Goal: Contribute content: Contribute content

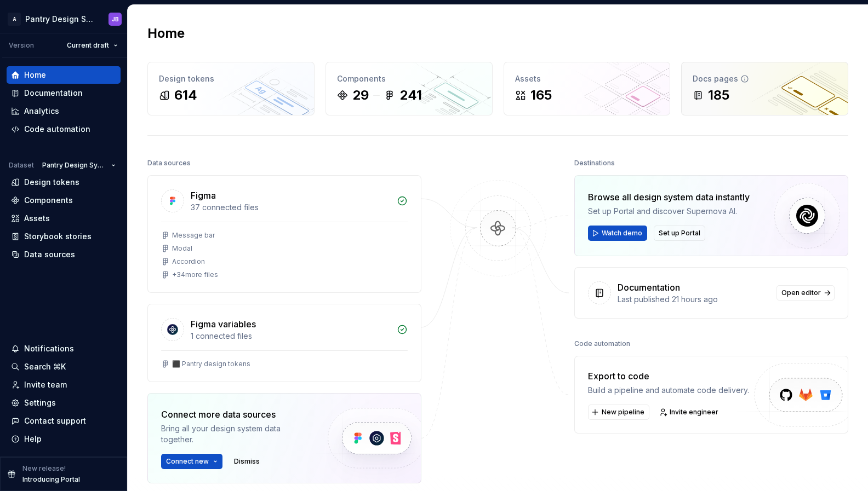
click at [735, 93] on div "185" at bounding box center [765, 96] width 144 height 18
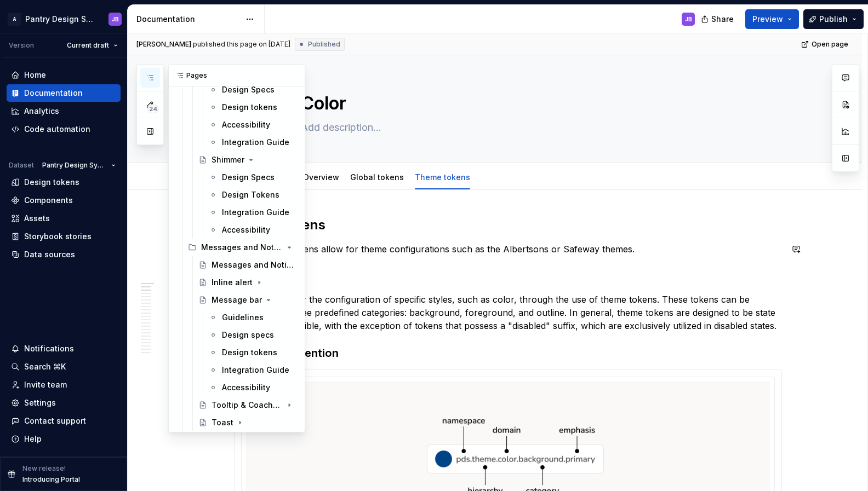
scroll to position [1224, 0]
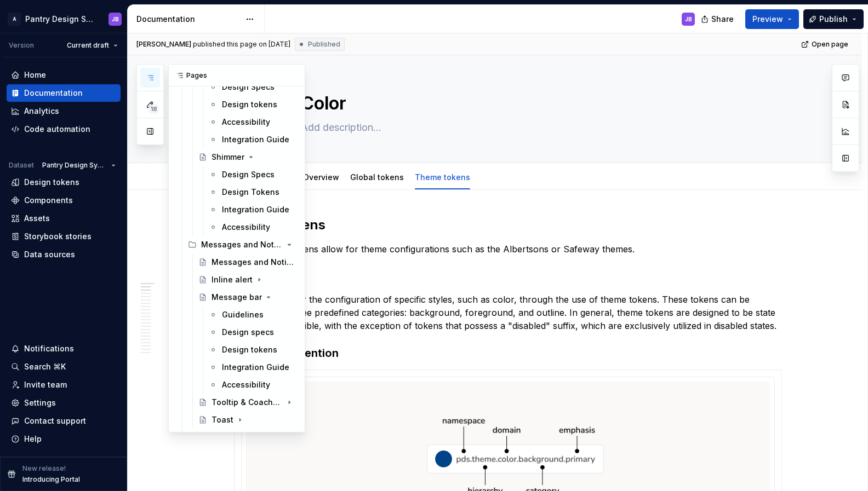
click at [156, 75] on button "button" at bounding box center [150, 78] width 20 height 20
click at [206, 74] on div "Pages" at bounding box center [237, 76] width 136 height 22
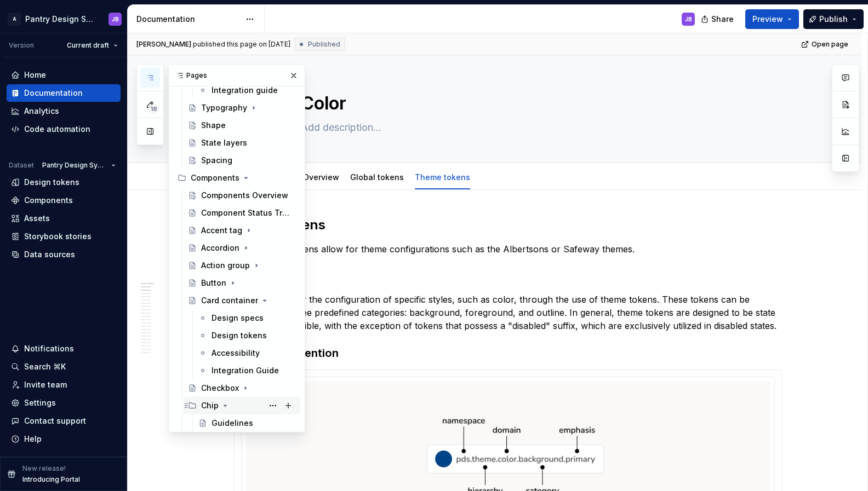
scroll to position [347, 0]
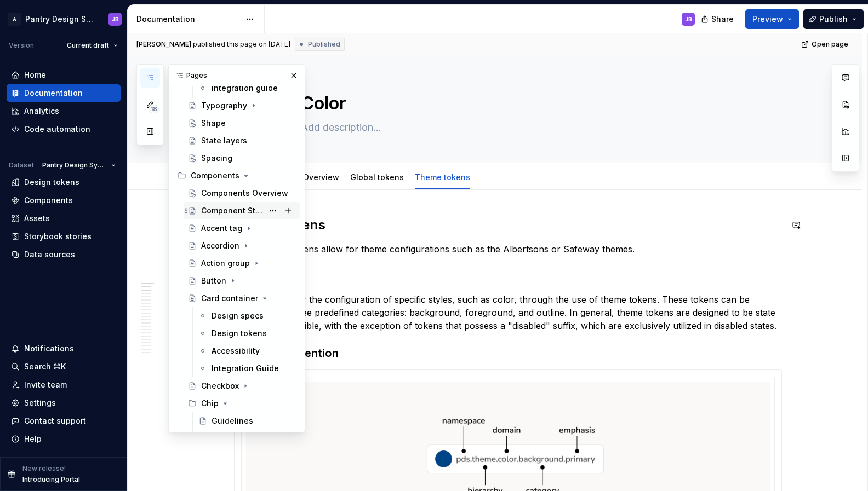
click at [237, 211] on div "Component Status Tracker" at bounding box center [232, 210] width 62 height 11
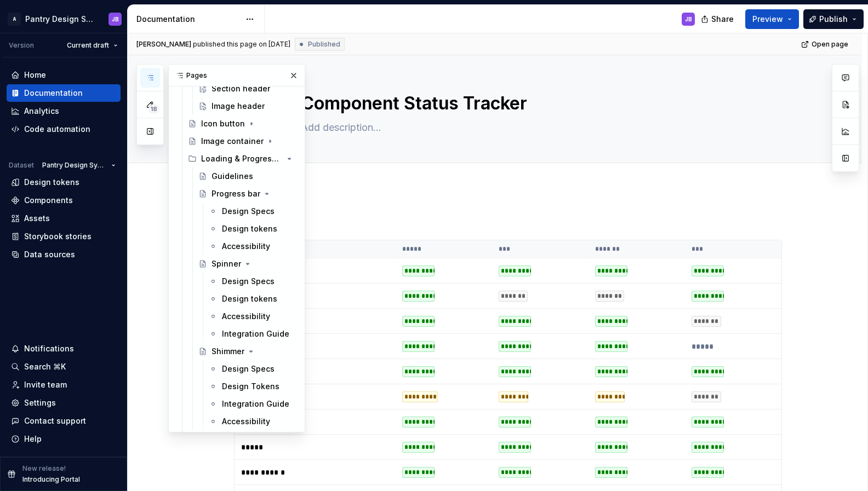
scroll to position [1033, 0]
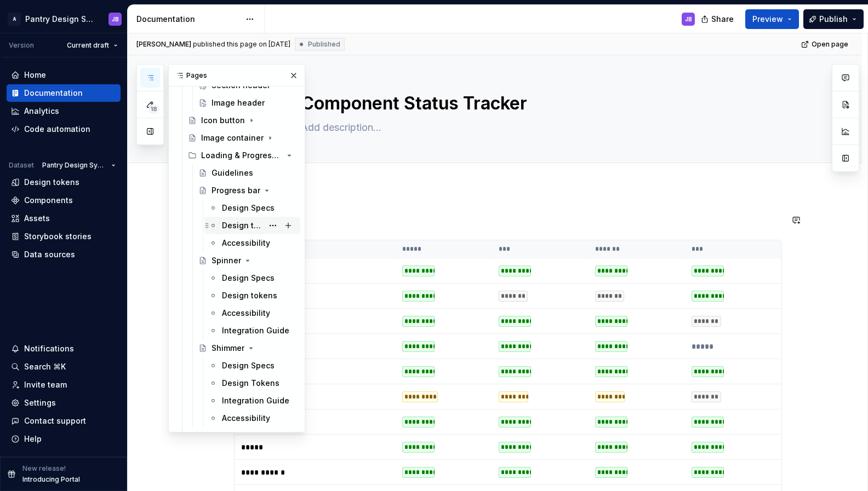
click at [231, 225] on div "Design tokens" at bounding box center [242, 225] width 41 height 11
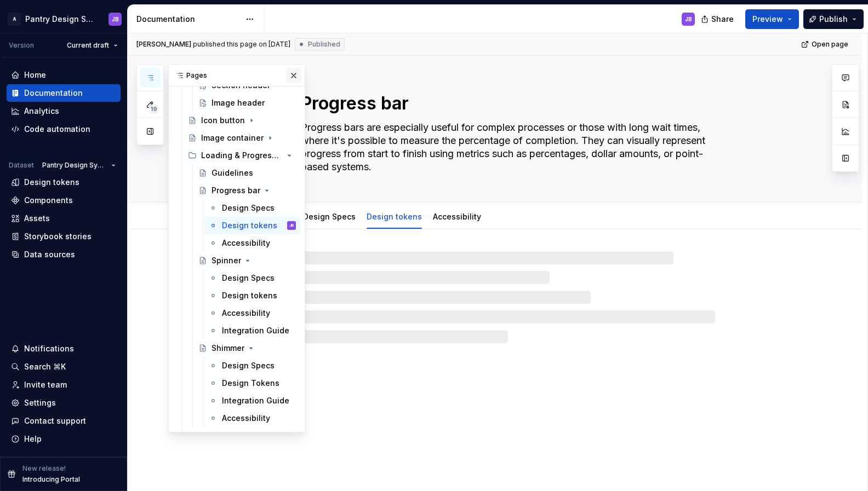
click at [286, 73] on button "button" at bounding box center [293, 75] width 15 height 15
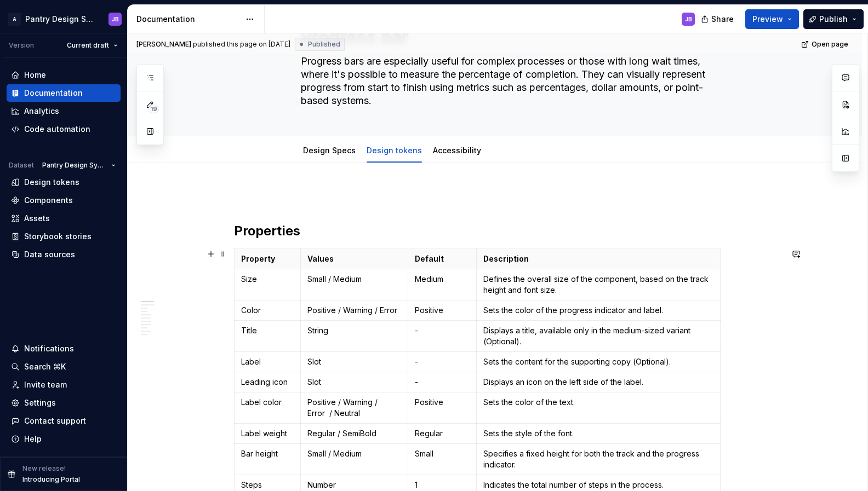
scroll to position [78, 0]
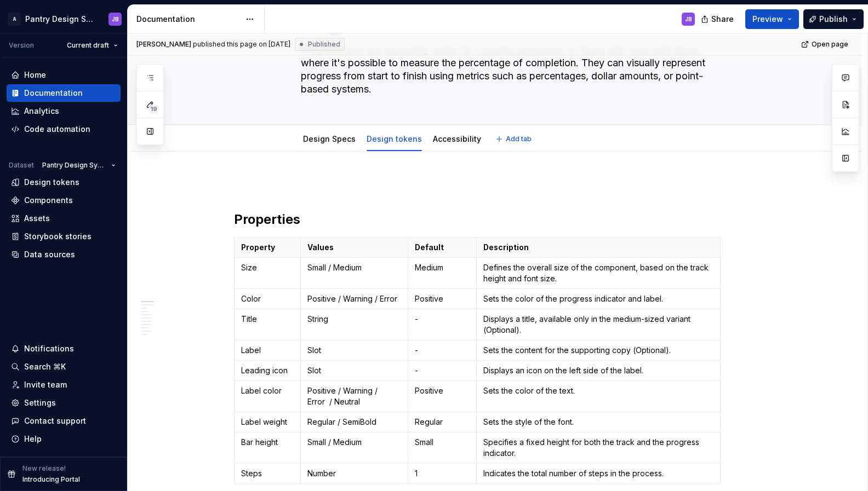
type textarea "*"
drag, startPoint x: 310, startPoint y: 297, endPoint x: 329, endPoint y: 297, distance: 19.7
click at [367, 297] on p "Positive / Warning / Error" at bounding box center [354, 299] width 94 height 11
drag, startPoint x: 308, startPoint y: 299, endPoint x: 404, endPoint y: 299, distance: 95.9
click at [397, 296] on p "Positive / Warning / Error" at bounding box center [354, 299] width 94 height 11
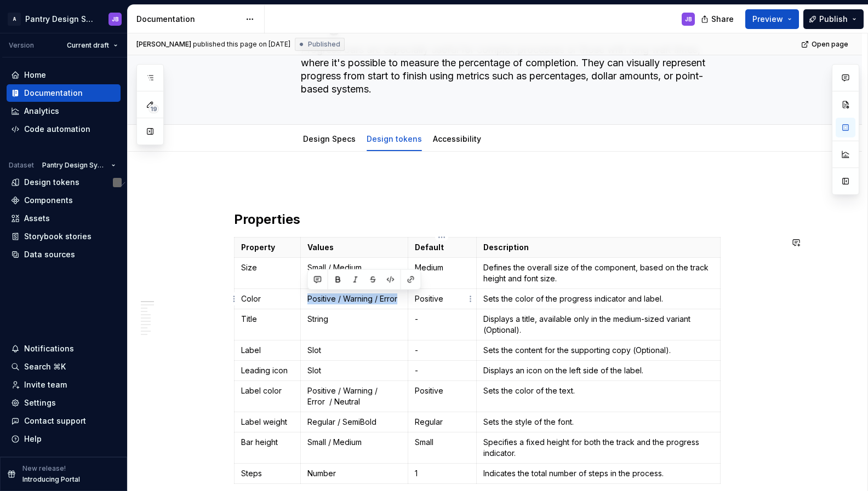
copy p "Positive / Warning / Error"
click at [308, 370] on p "Slot" at bounding box center [354, 370] width 94 height 11
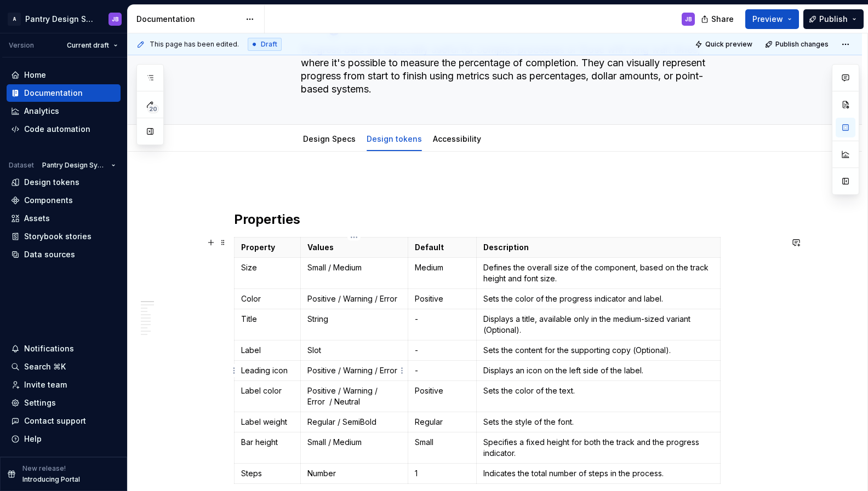
click at [310, 370] on p "Positive / Warning / Error" at bounding box center [354, 370] width 94 height 11
copy p "Positive"
click at [419, 371] on p "-" at bounding box center [442, 370] width 55 height 11
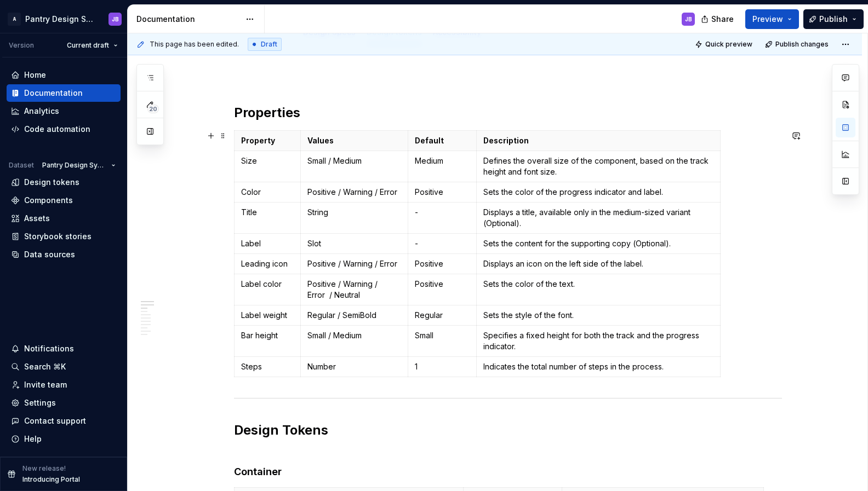
scroll to position [166, 0]
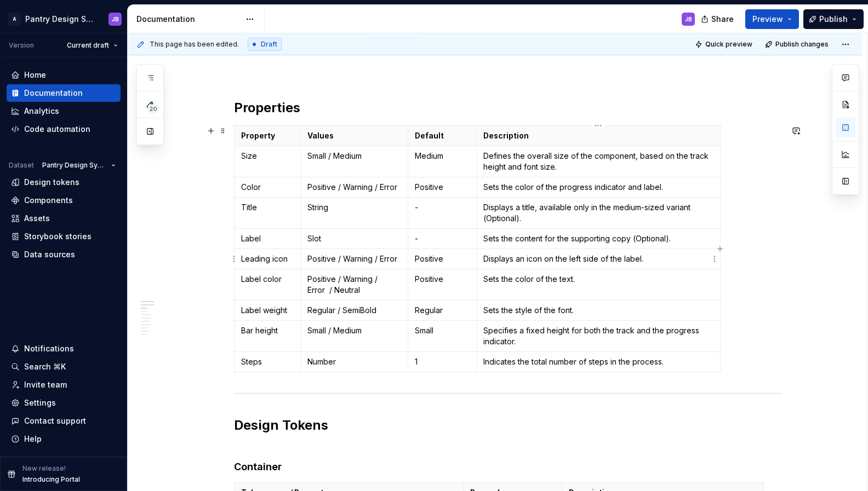
click at [650, 261] on p "Displays an icon on the left side of the label." at bounding box center [598, 259] width 230 height 11
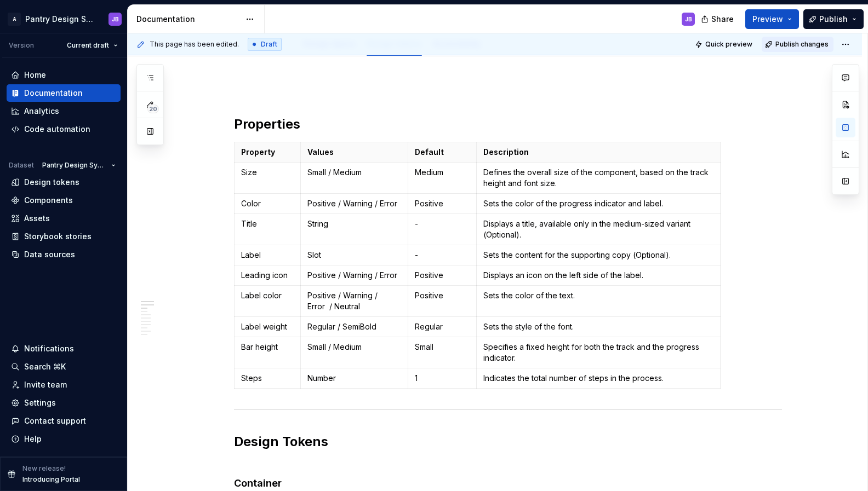
click at [797, 39] on button "Publish changes" at bounding box center [798, 44] width 72 height 15
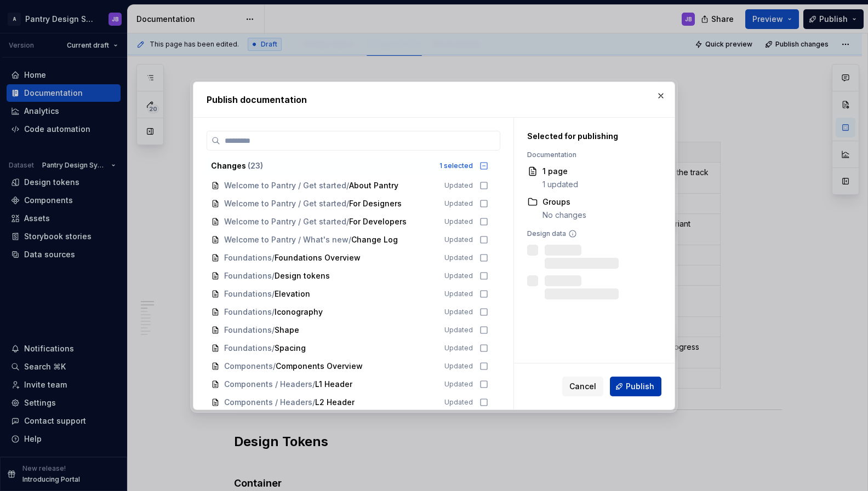
click at [645, 390] on span "Publish" at bounding box center [640, 386] width 28 height 11
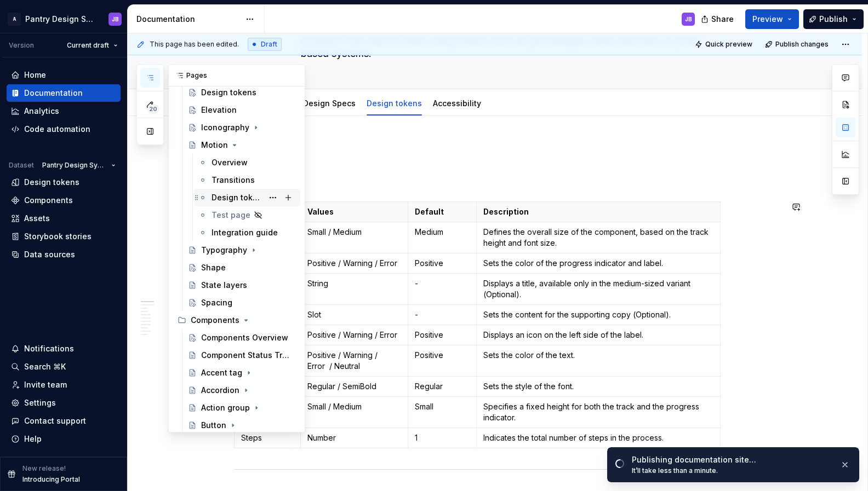
click at [221, 198] on div "Design tokens" at bounding box center [237, 197] width 52 height 11
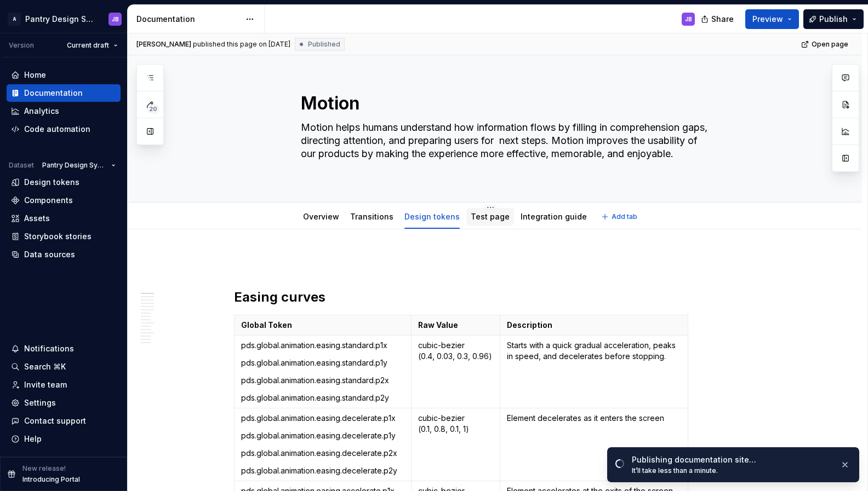
click at [484, 217] on link "Test page" at bounding box center [490, 216] width 39 height 9
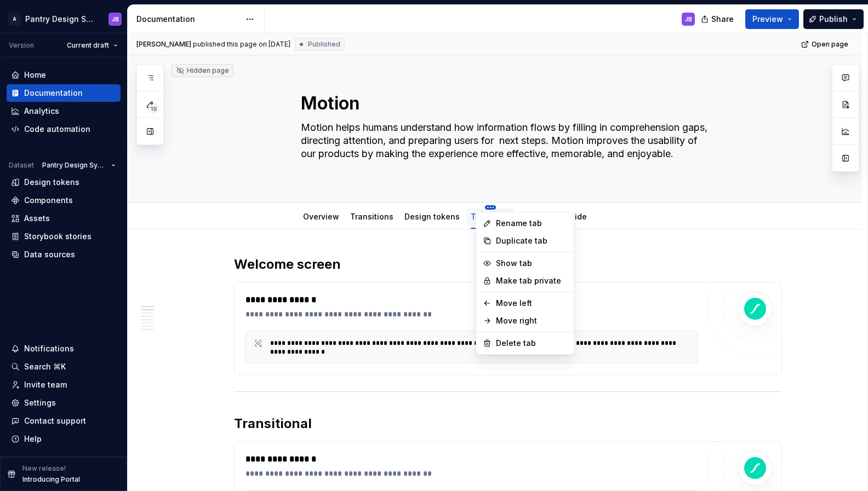
click at [481, 207] on html "A Pantry Design System JB Version Current draft Home Documentation Analytics Co…" at bounding box center [434, 245] width 868 height 491
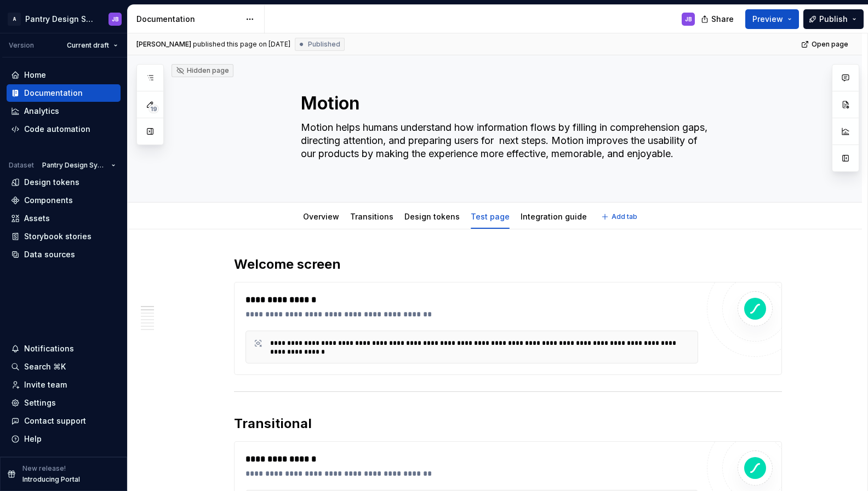
click at [428, 218] on html "A Pantry Design System JB Version Current draft Home Documentation Analytics Co…" at bounding box center [434, 245] width 868 height 491
click at [422, 216] on link "Design tokens" at bounding box center [431, 216] width 55 height 9
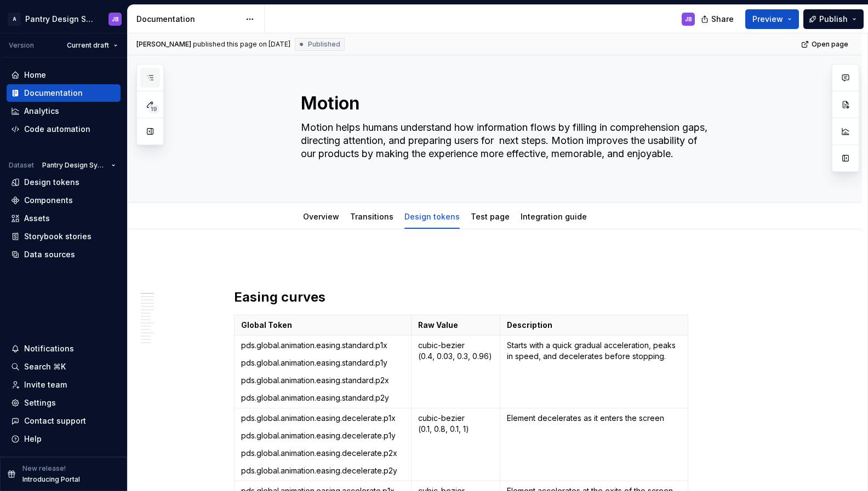
click at [153, 77] on icon "button" at bounding box center [150, 77] width 9 height 9
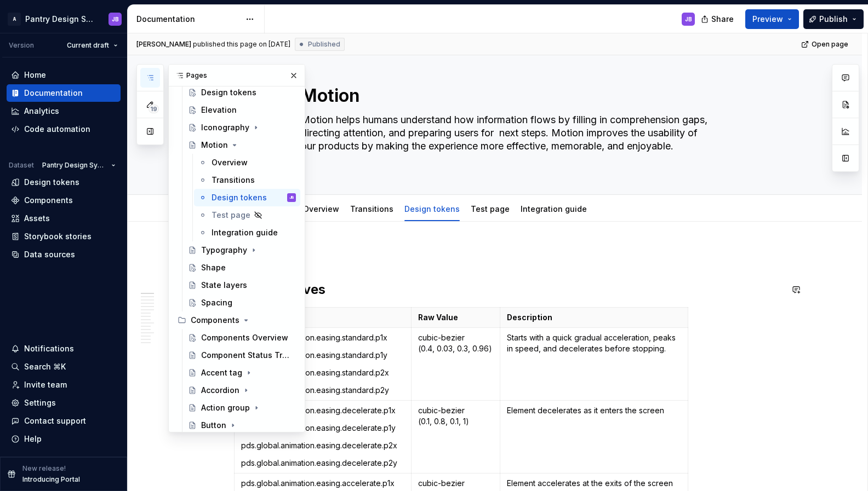
scroll to position [9, 0]
click at [290, 71] on button "button" at bounding box center [293, 75] width 15 height 15
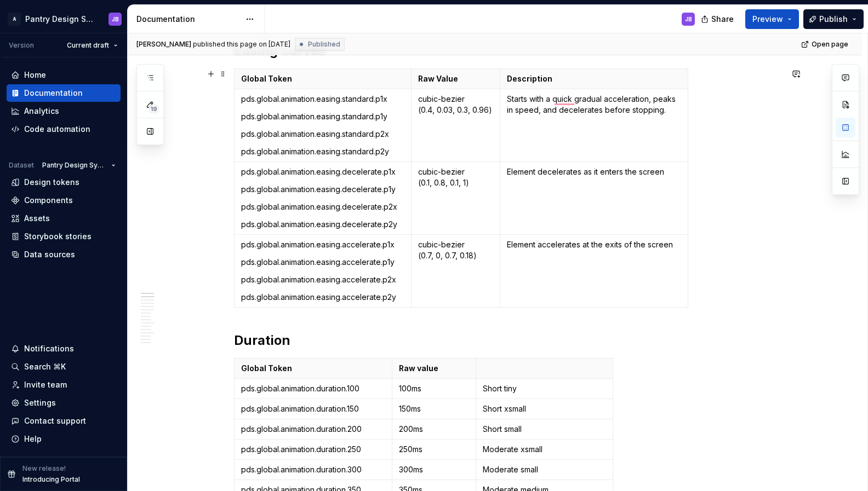
scroll to position [287, 0]
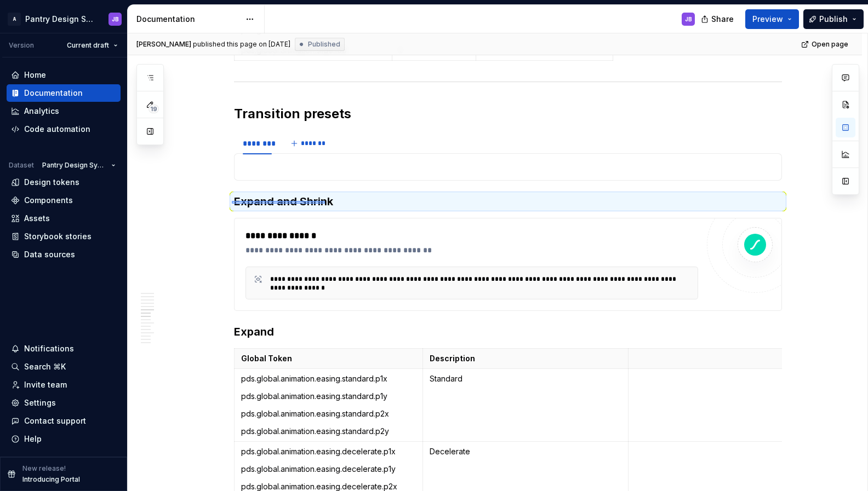
drag, startPoint x: 233, startPoint y: 203, endPoint x: 323, endPoint y: 199, distance: 90.5
click at [324, 200] on div "[PERSON_NAME] published this page on [DATE] Published Open page Motion Motion h…" at bounding box center [498, 262] width 740 height 459
click at [325, 202] on h3 "Expand and Shrink" at bounding box center [508, 201] width 548 height 15
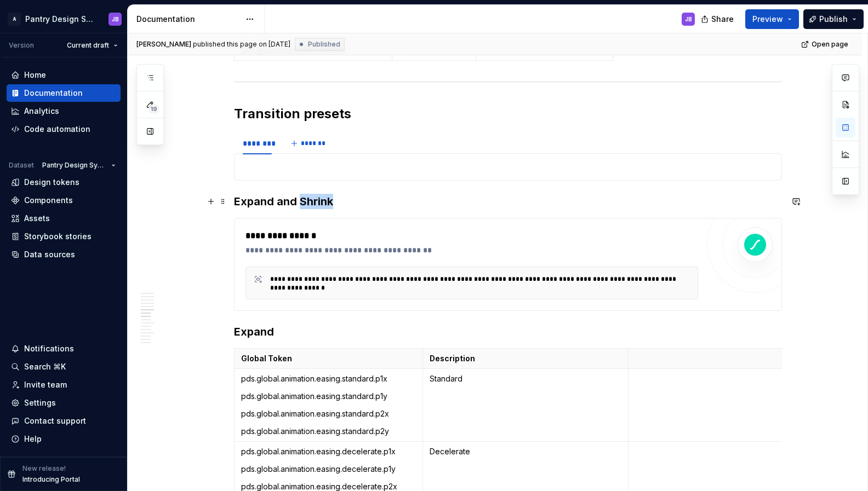
click at [325, 202] on h3 "Expand and Shrink" at bounding box center [508, 201] width 548 height 15
click at [324, 201] on h3 "Expand and Shrink" at bounding box center [508, 201] width 548 height 15
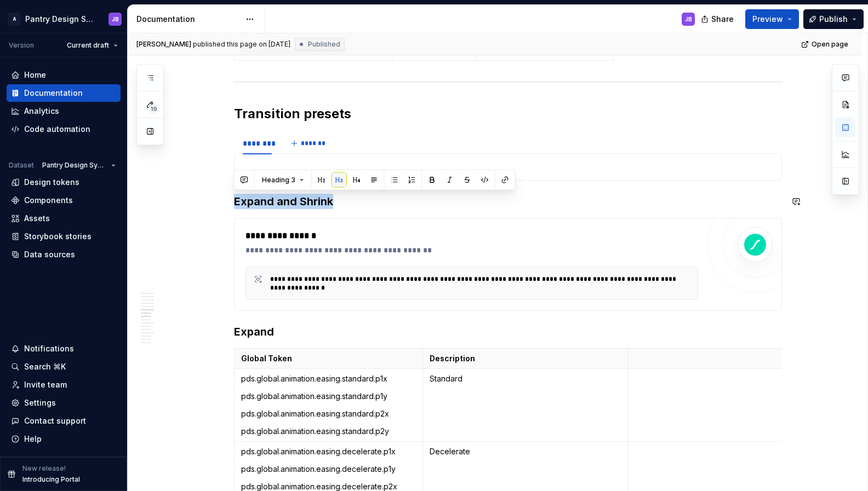
copy h3 "Expand and Shrink"
click at [283, 160] on div "To enrich screen reader interactions, please activate Accessibility in Grammarl…" at bounding box center [508, 166] width 548 height 27
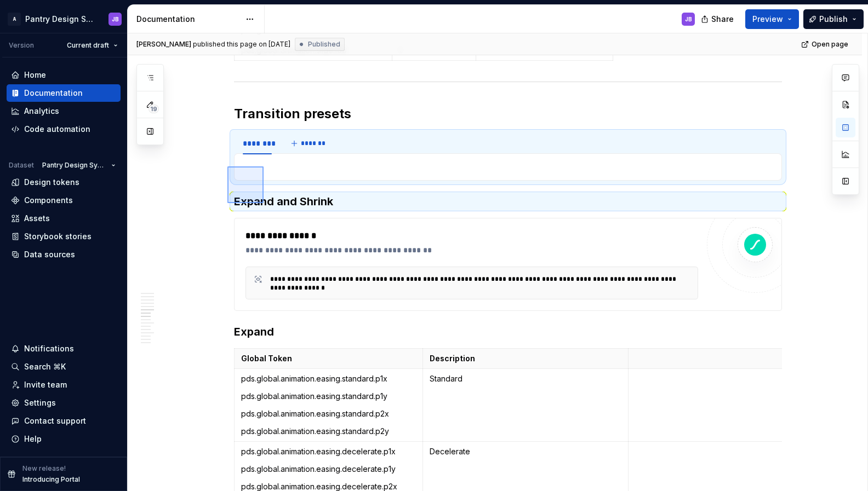
drag, startPoint x: 227, startPoint y: 203, endPoint x: 259, endPoint y: 175, distance: 42.7
click at [264, 167] on div "[PERSON_NAME] published this page on [DATE] Published Open page Motion Motion h…" at bounding box center [498, 262] width 740 height 459
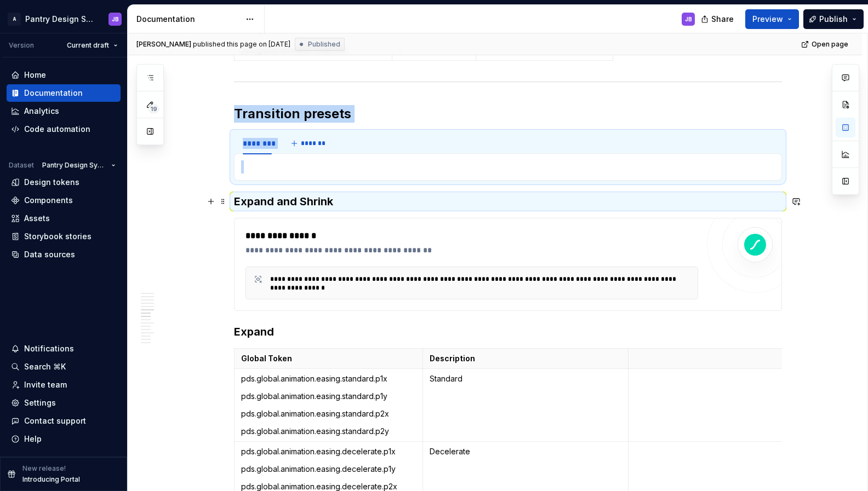
click at [250, 203] on h3 "Expand and Shrink" at bounding box center [508, 201] width 548 height 15
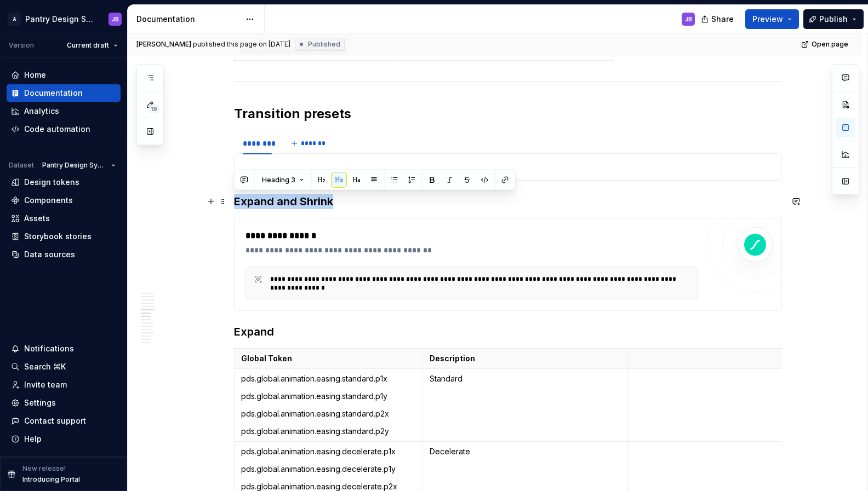
click at [249, 203] on h3 "Expand and Shrink" at bounding box center [508, 201] width 548 height 15
copy h3 "Expand and Shrink"
click at [277, 164] on p "To enrich screen reader interactions, please activate Accessibility in Grammarl…" at bounding box center [508, 167] width 534 height 13
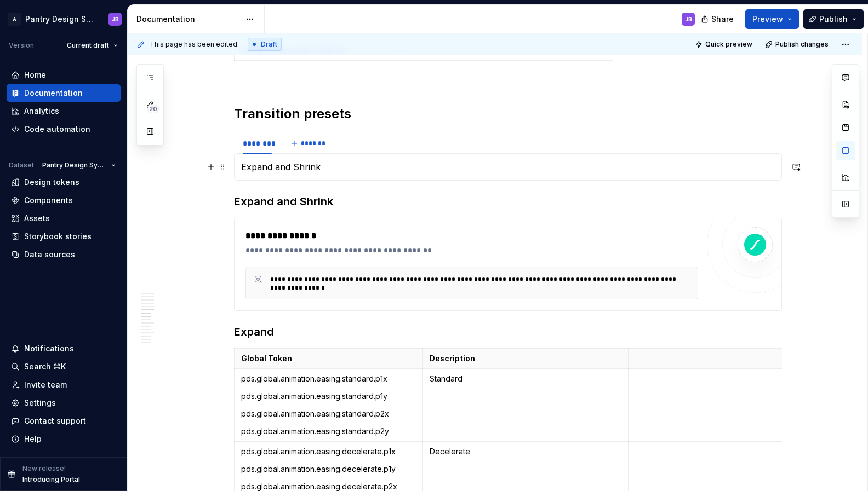
click at [272, 166] on p "Expand and Shrink" at bounding box center [508, 167] width 534 height 13
click at [274, 166] on p "Expand and Shrink" at bounding box center [508, 167] width 534 height 13
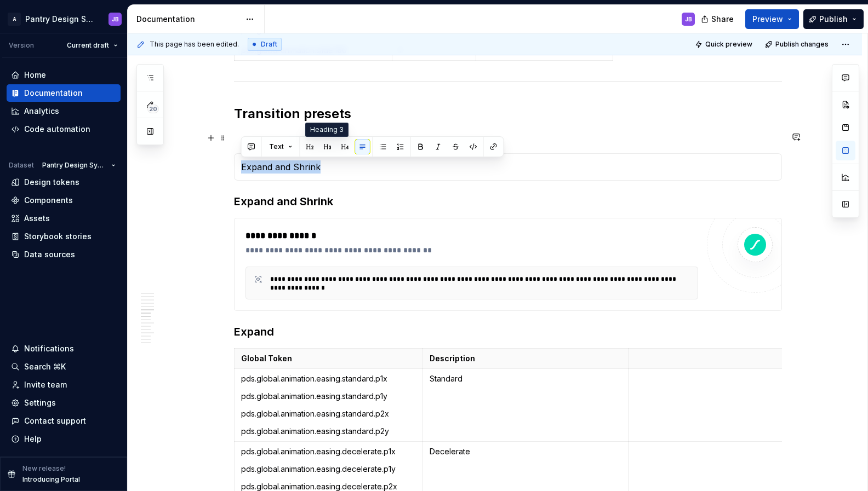
click at [325, 147] on button "button" at bounding box center [327, 146] width 15 height 15
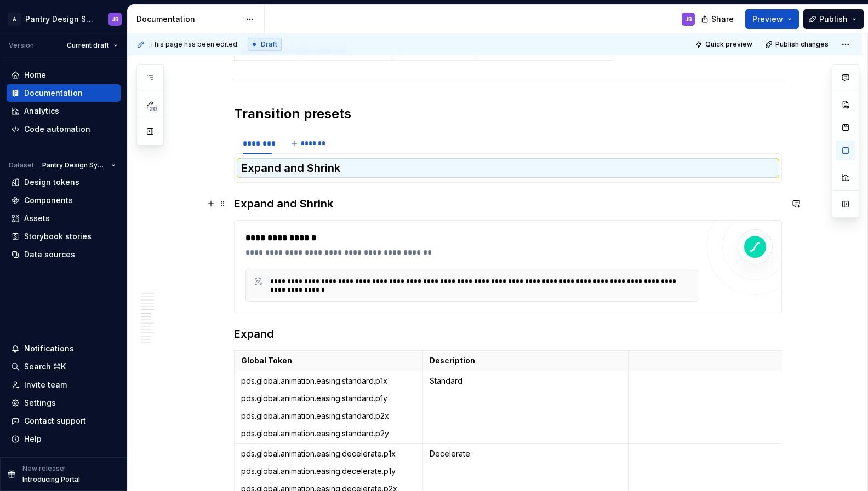
click at [292, 205] on h3 "Expand and Shrink" at bounding box center [508, 203] width 548 height 15
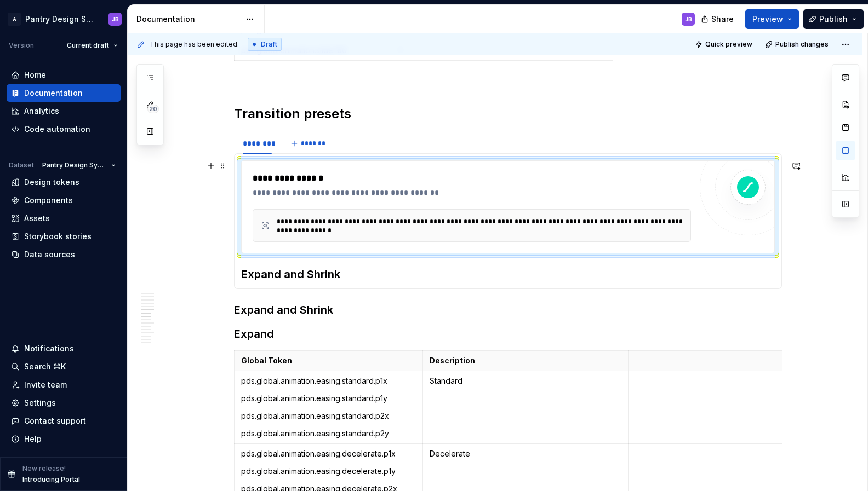
click at [267, 190] on div "**********" at bounding box center [472, 192] width 438 height 11
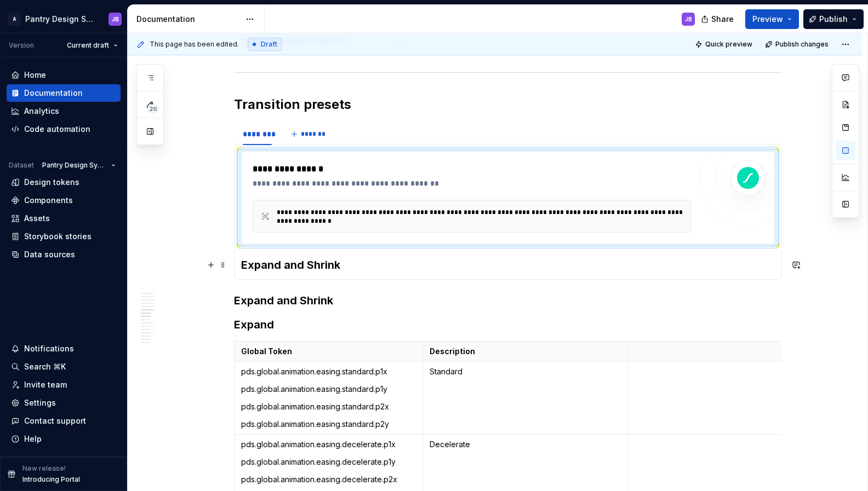
drag, startPoint x: 247, startPoint y: 263, endPoint x: 249, endPoint y: 269, distance: 6.4
click at [247, 263] on h3 "Expand and Shrink" at bounding box center [508, 265] width 534 height 15
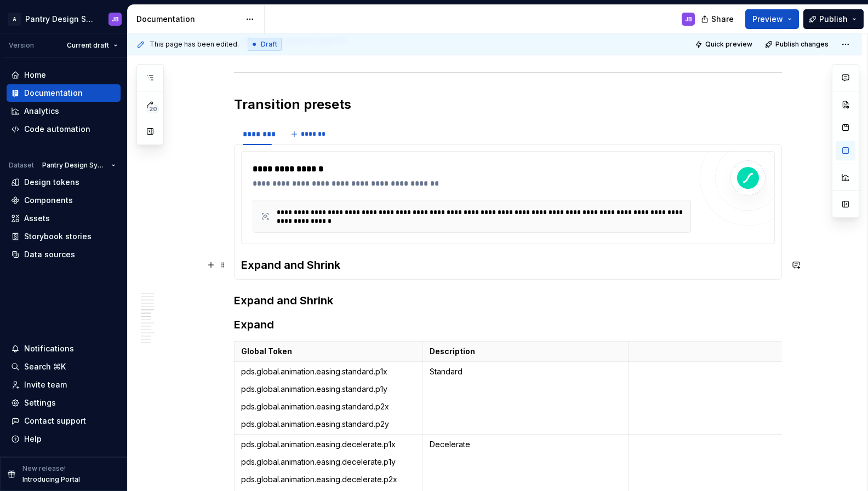
click at [242, 265] on div "**********" at bounding box center [508, 212] width 548 height 136
click at [244, 157] on div "**********" at bounding box center [508, 197] width 534 height 93
drag, startPoint x: 243, startPoint y: 154, endPoint x: 247, endPoint y: 161, distance: 8.1
click at [244, 156] on div "**********" at bounding box center [508, 197] width 534 height 93
click at [243, 264] on h3 "Expand and Shrink" at bounding box center [508, 265] width 534 height 15
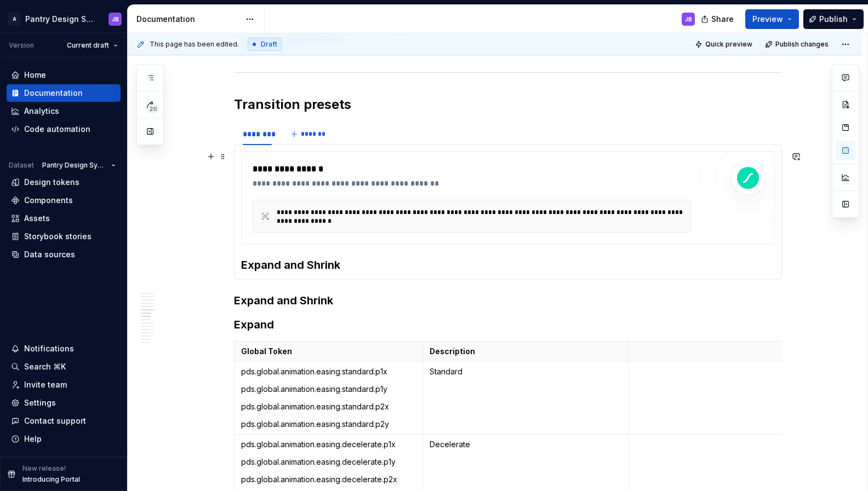
click at [249, 159] on div "**********" at bounding box center [508, 197] width 534 height 93
click at [246, 157] on div "**********" at bounding box center [508, 197] width 534 height 93
click at [224, 158] on span at bounding box center [223, 156] width 9 height 15
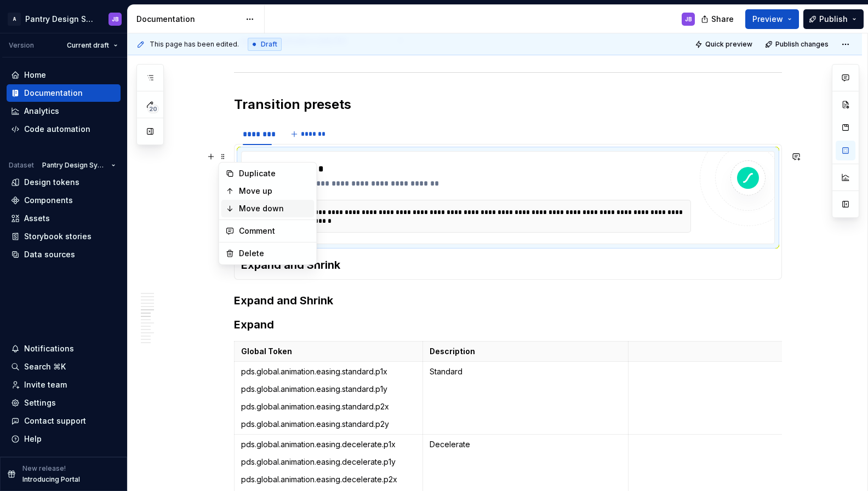
click at [255, 209] on div "Move down" at bounding box center [274, 208] width 71 height 11
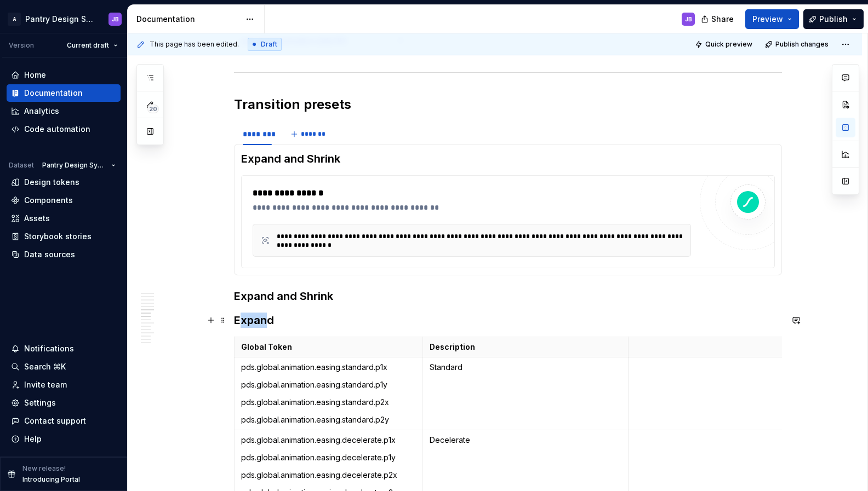
drag, startPoint x: 237, startPoint y: 320, endPoint x: 268, endPoint y: 318, distance: 31.3
click at [268, 318] on h3 "Expand" at bounding box center [508, 320] width 548 height 15
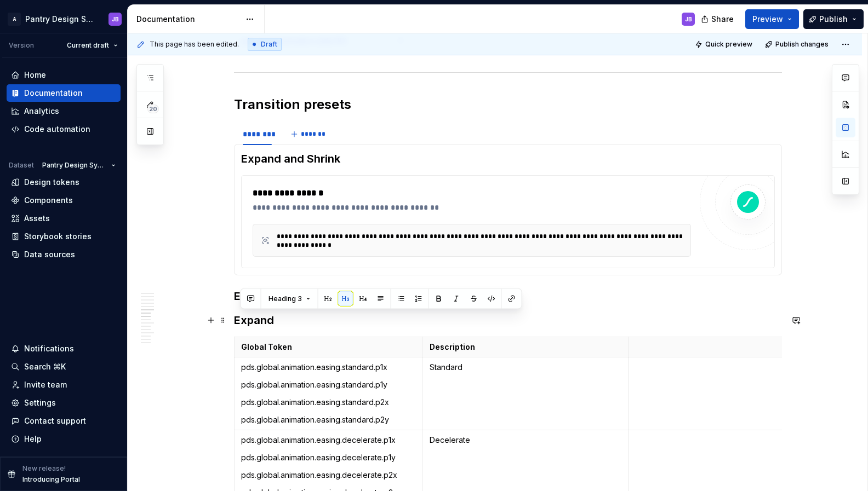
click at [294, 328] on h3 "Expand" at bounding box center [508, 320] width 548 height 15
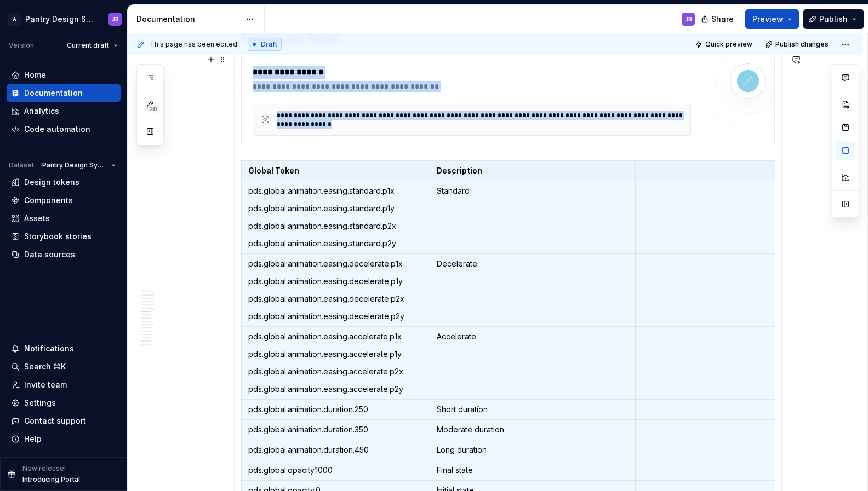
scroll to position [1924, 0]
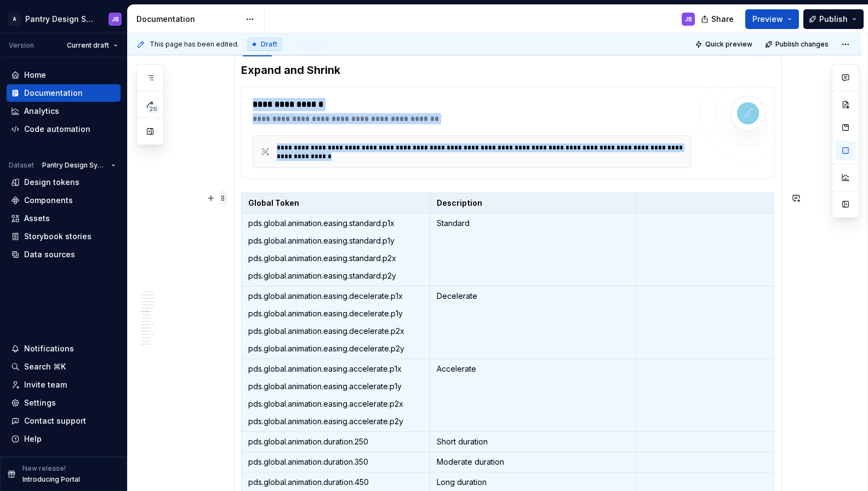
click at [223, 202] on span at bounding box center [223, 198] width 9 height 15
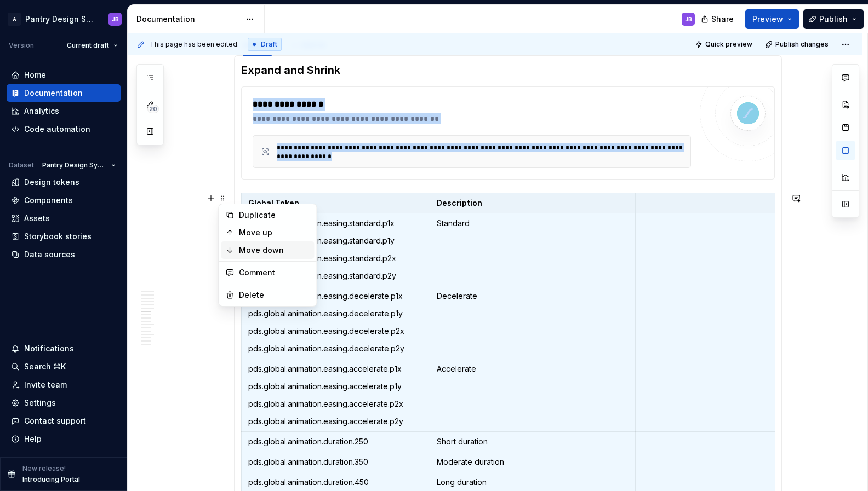
click at [258, 245] on div "Move down" at bounding box center [274, 250] width 71 height 11
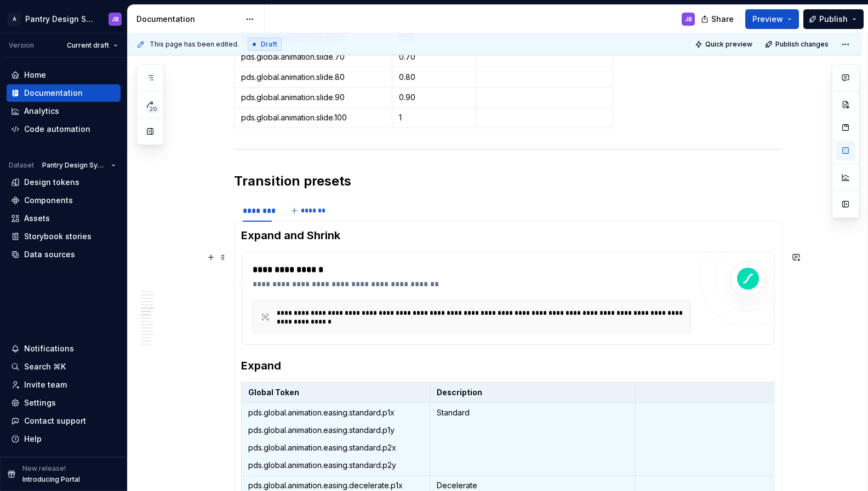
type textarea "*"
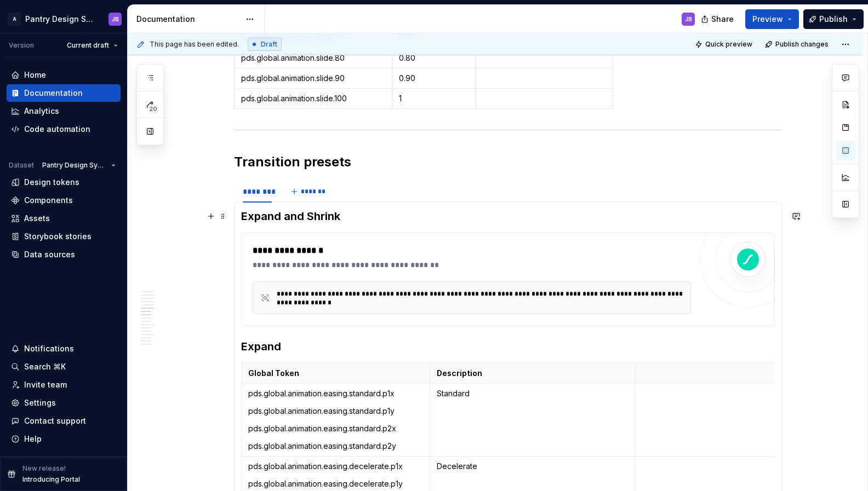
click at [289, 216] on h3 "Expand and Shrink" at bounding box center [508, 216] width 534 height 15
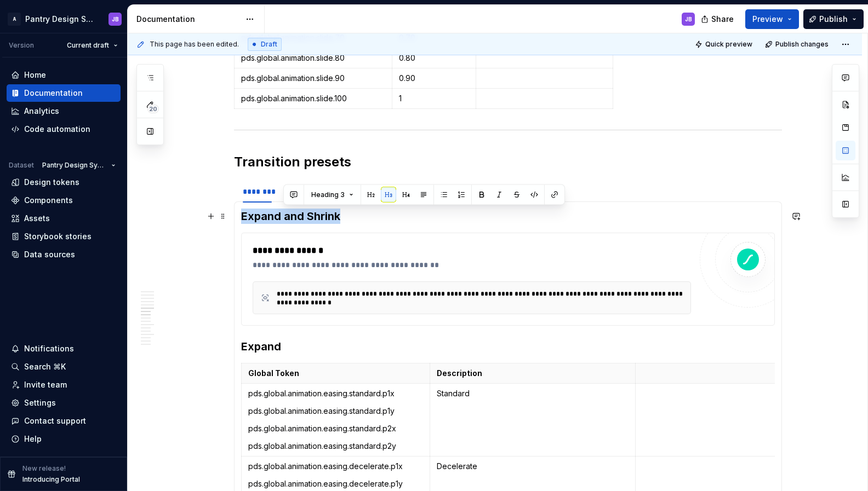
click at [289, 216] on h3 "Expand and Shrink" at bounding box center [508, 216] width 534 height 15
copy h3 "Expand and Shrink"
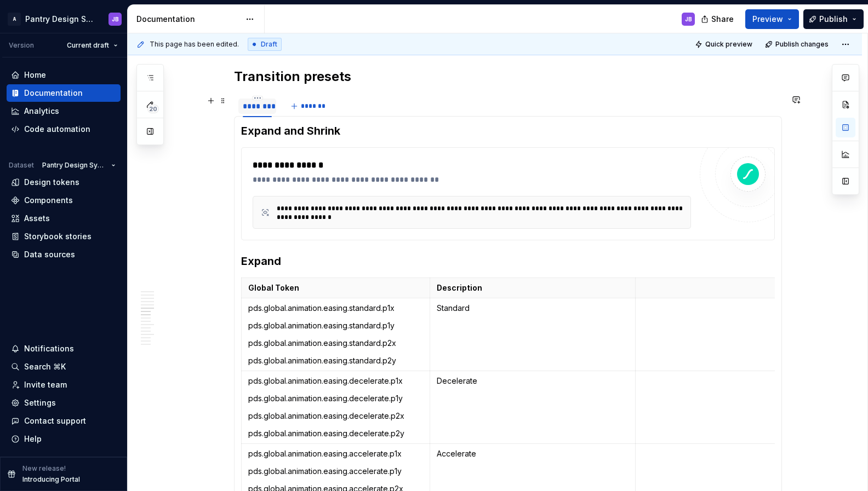
click at [255, 104] on div "********" at bounding box center [257, 106] width 29 height 11
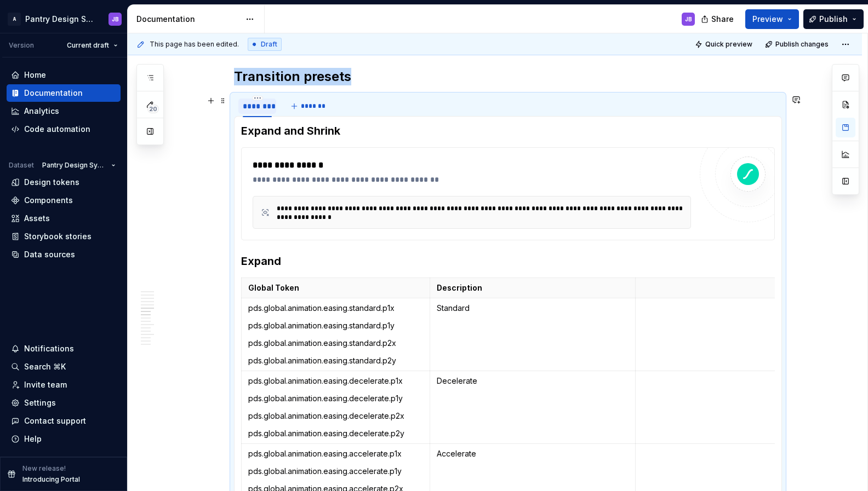
click at [256, 106] on div "********" at bounding box center [257, 106] width 29 height 11
type input "**********"
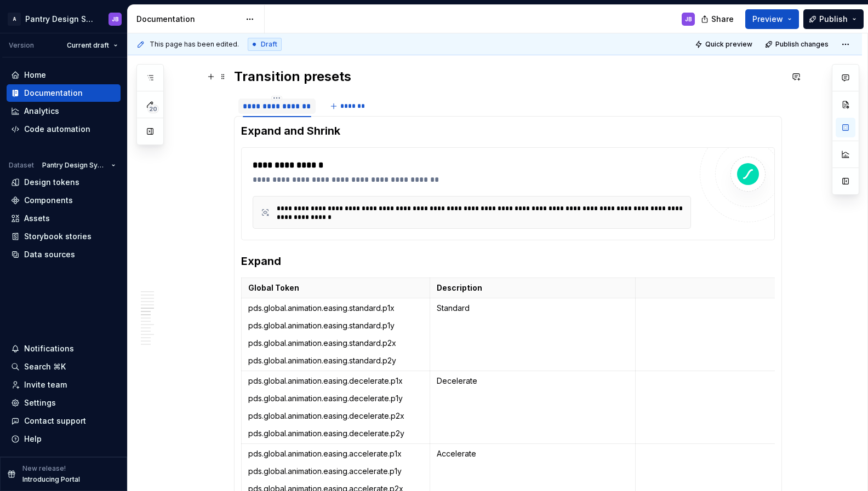
click at [441, 78] on h2 "Transition presets" at bounding box center [508, 77] width 548 height 18
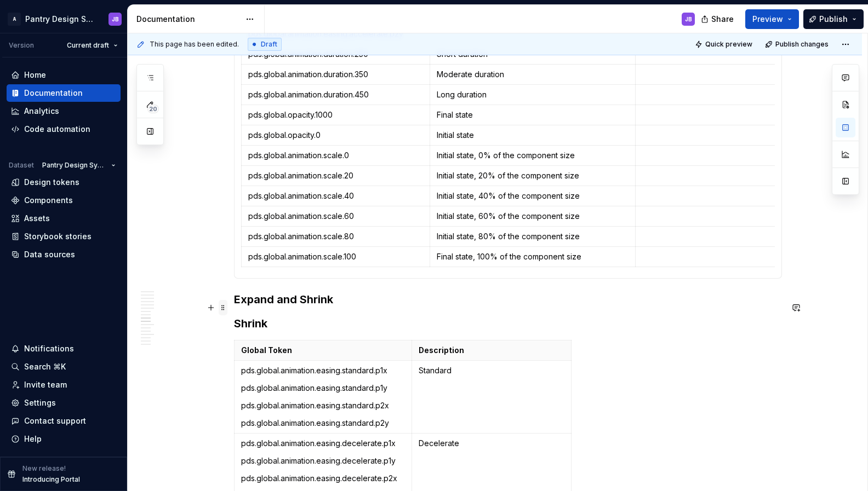
click at [222, 310] on span at bounding box center [223, 307] width 9 height 15
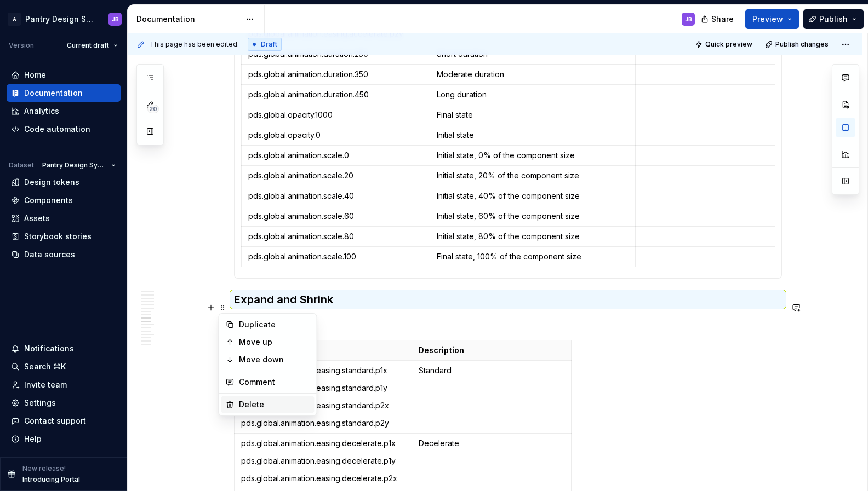
drag, startPoint x: 260, startPoint y: 402, endPoint x: 261, endPoint y: 397, distance: 5.6
click at [260, 402] on div "Delete" at bounding box center [274, 404] width 71 height 11
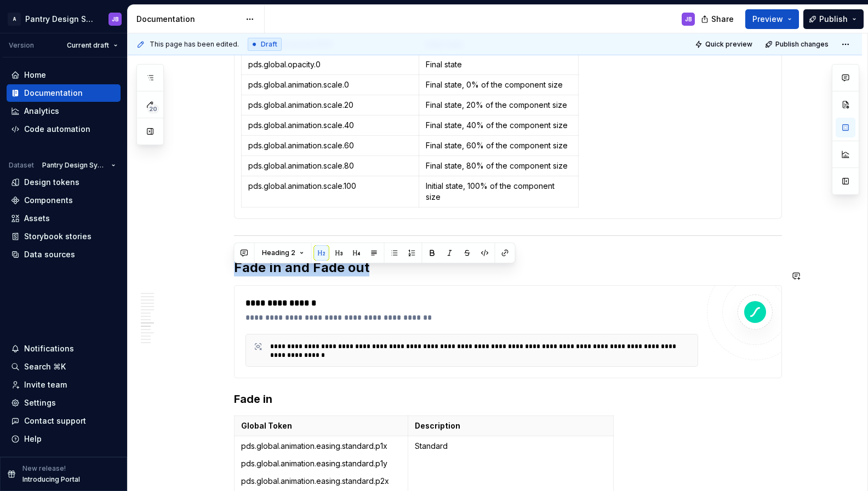
copy h2 "Fade in and Fade out"
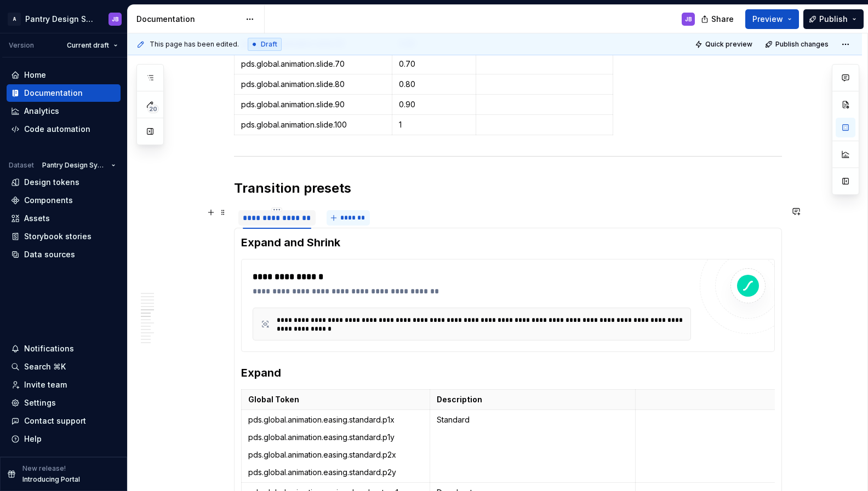
click at [351, 218] on span "*******" at bounding box center [352, 218] width 25 height 9
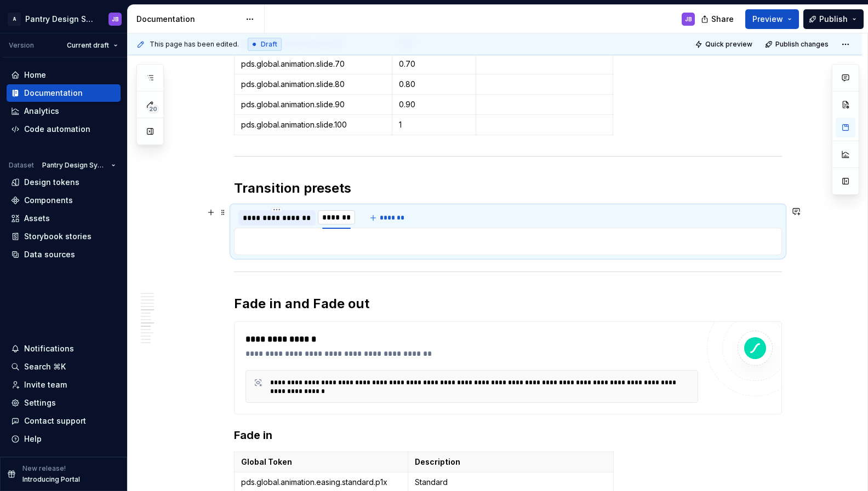
type input "**********"
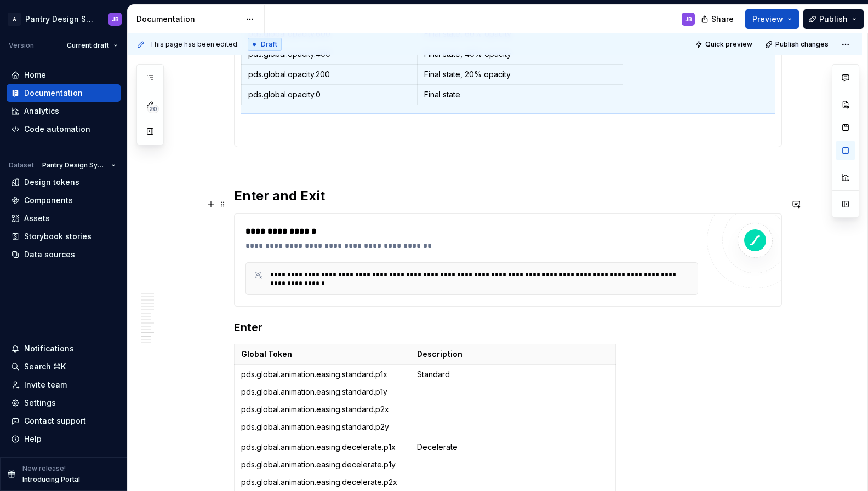
click at [283, 203] on h2 "Enter and Exit" at bounding box center [508, 196] width 548 height 18
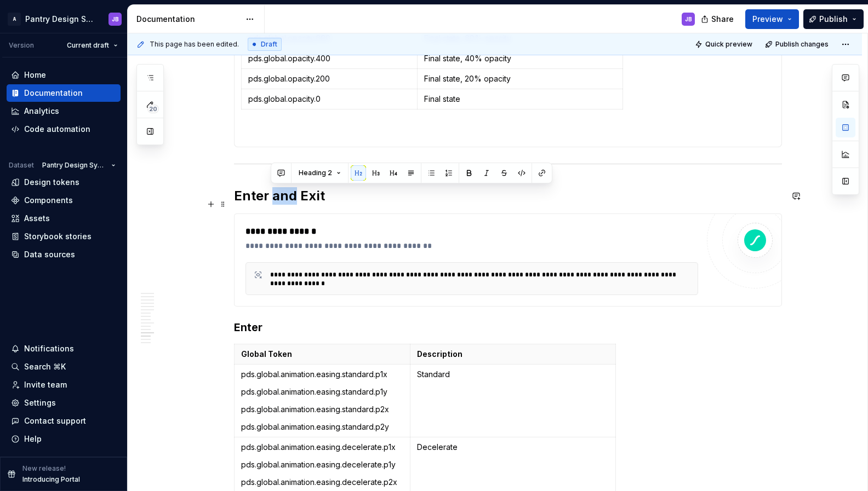
click at [283, 203] on h2 "Enter and Exit" at bounding box center [508, 196] width 548 height 18
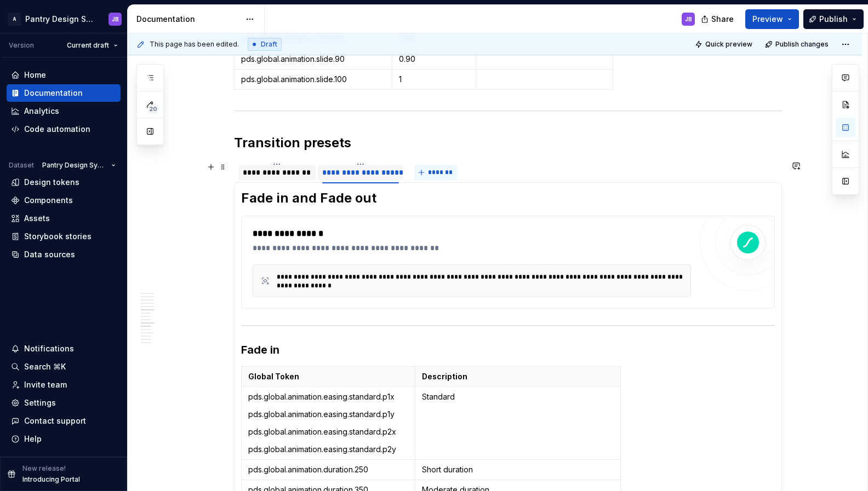
click at [436, 174] on span "*******" at bounding box center [440, 172] width 25 height 9
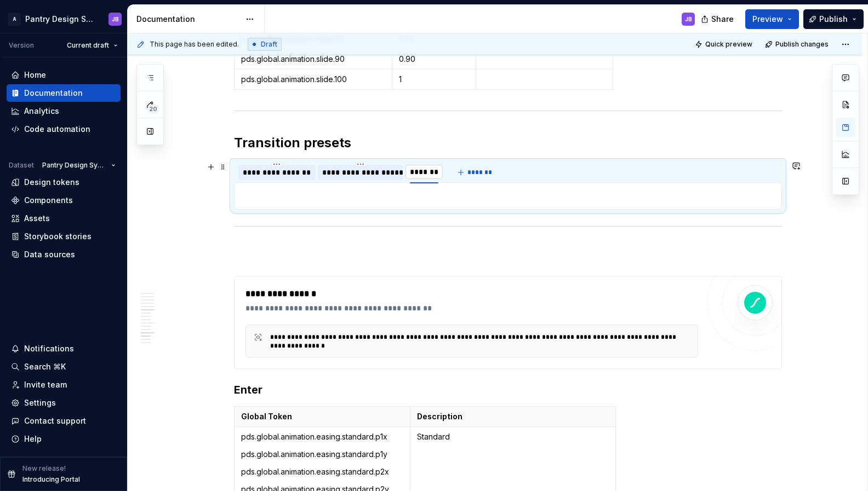
click at [432, 173] on input "********" at bounding box center [423, 172] width 37 height 20
type input "**********"
click at [255, 196] on p "To enrich screen reader interactions, please activate Accessibility in Grammarl…" at bounding box center [508, 196] width 534 height 13
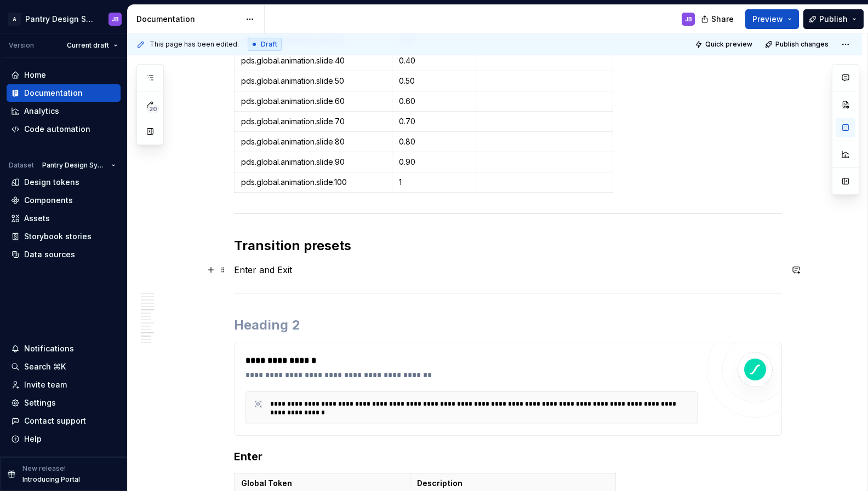
click at [253, 273] on p "Enter and Exit" at bounding box center [508, 270] width 548 height 13
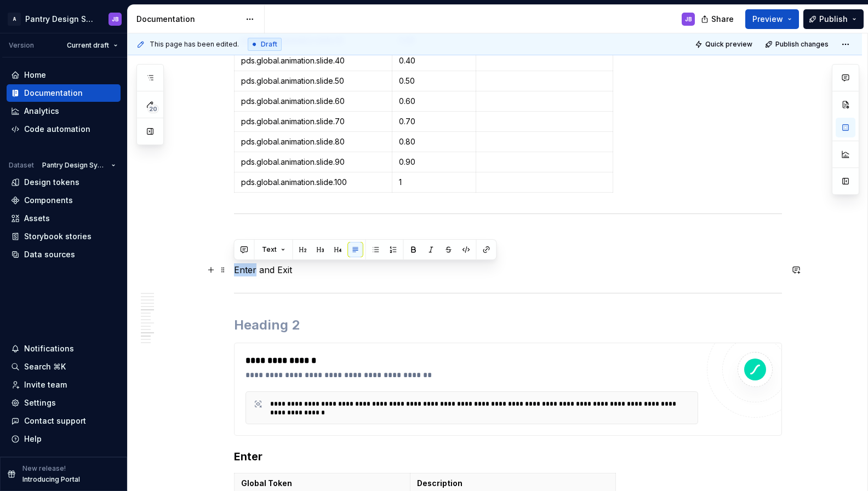
click at [253, 273] on p "Enter and Exit" at bounding box center [508, 270] width 548 height 13
click at [256, 272] on p "Enter and Exit" at bounding box center [508, 270] width 548 height 13
click at [319, 249] on button "button" at bounding box center [320, 249] width 15 height 15
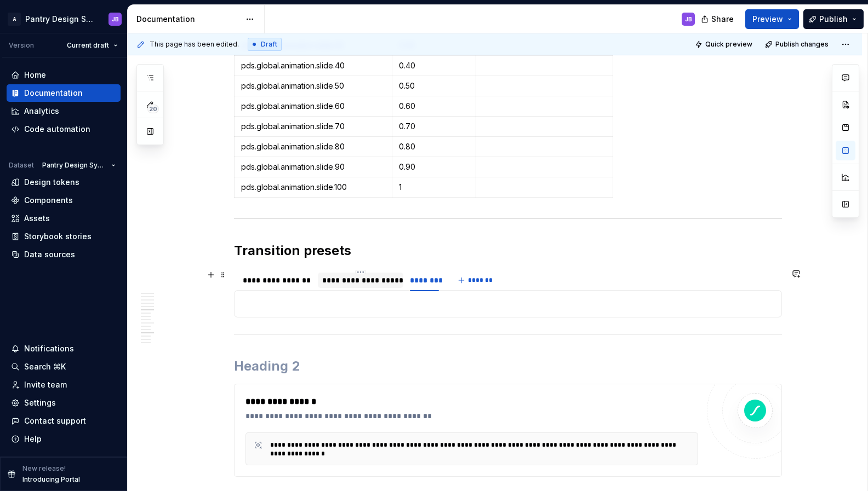
click at [360, 284] on div "**********" at bounding box center [360, 280] width 77 height 11
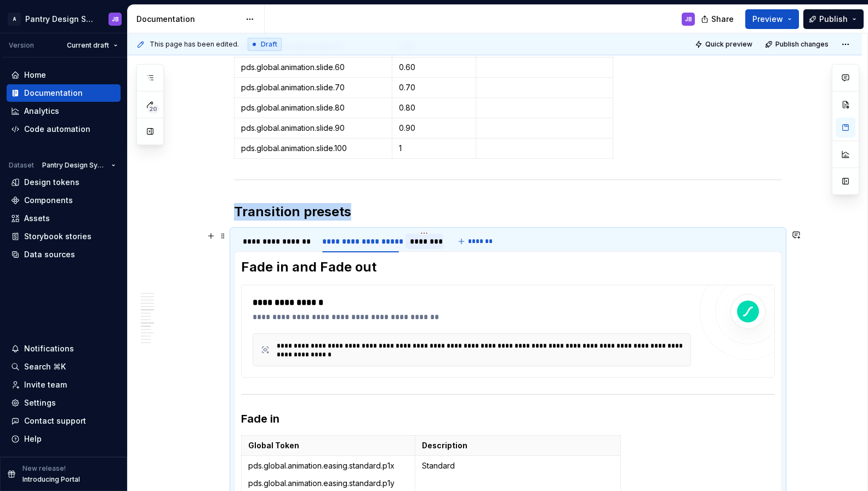
click at [418, 238] on div "********" at bounding box center [424, 241] width 29 height 11
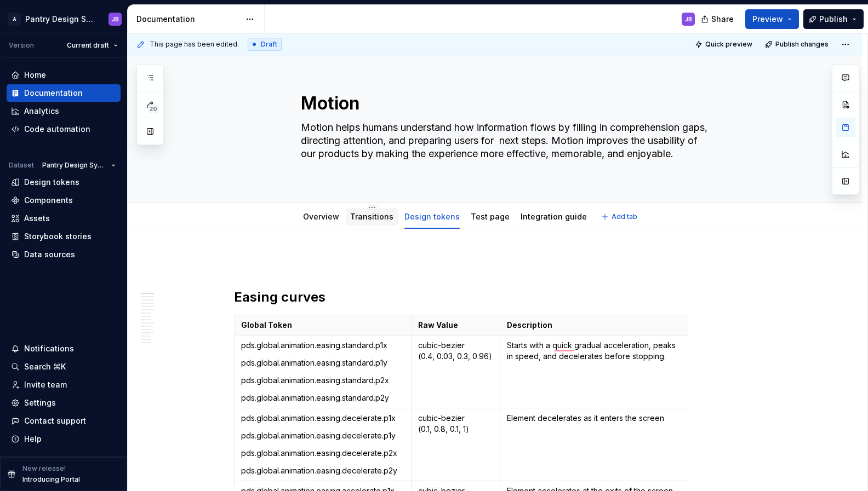
click at [369, 221] on link "Transitions" at bounding box center [371, 216] width 43 height 9
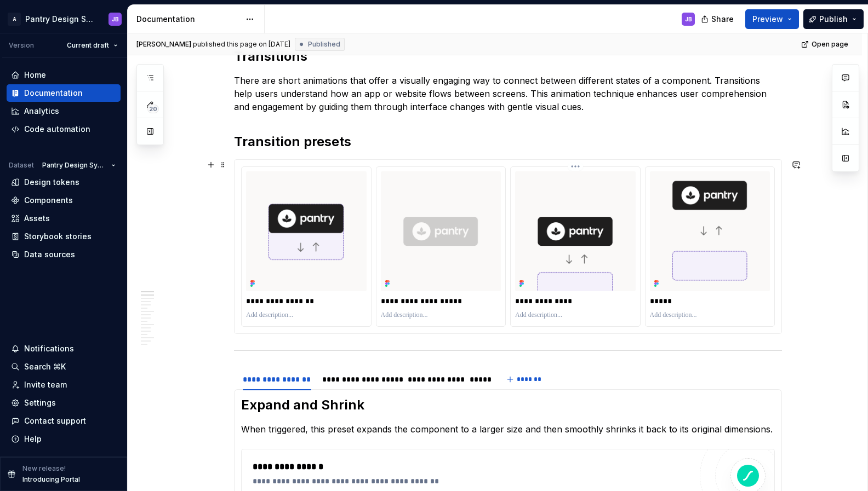
click at [520, 299] on p "**********" at bounding box center [575, 301] width 121 height 11
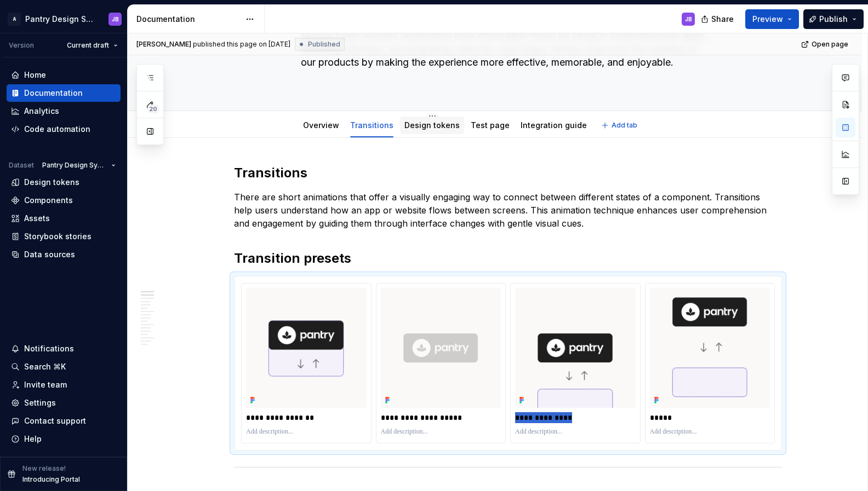
click at [428, 128] on link "Design tokens" at bounding box center [431, 125] width 55 height 9
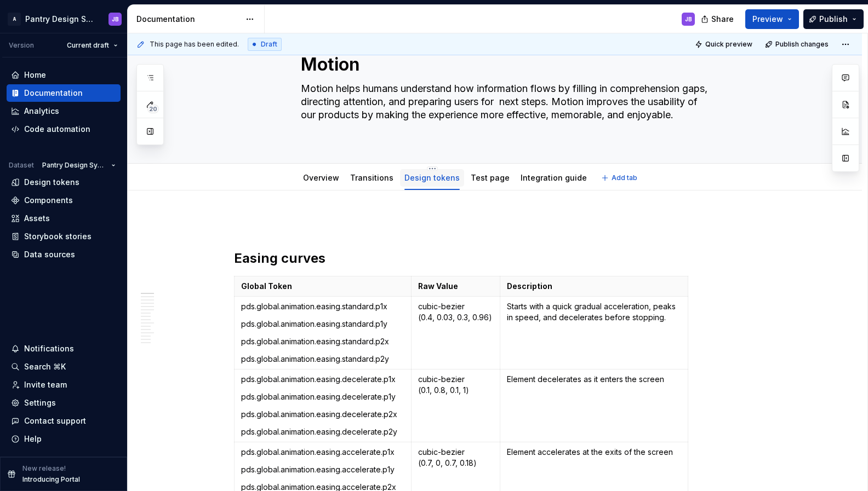
type textarea "*"
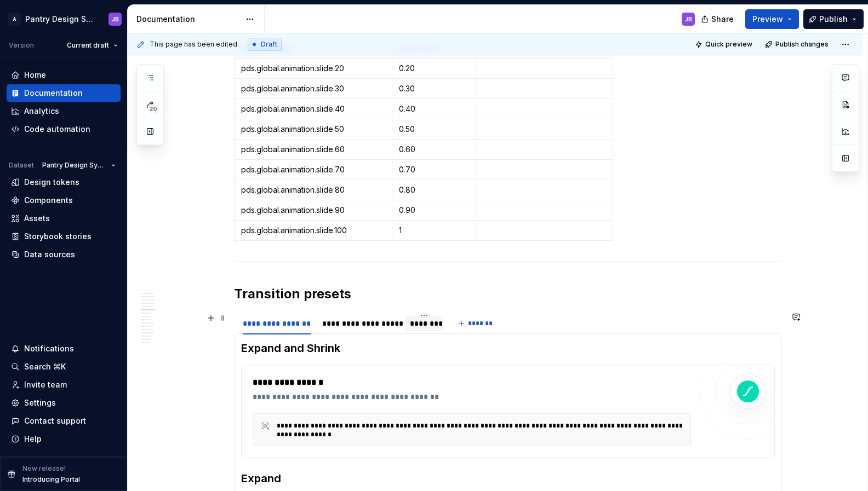
click at [424, 323] on div "********" at bounding box center [424, 323] width 29 height 11
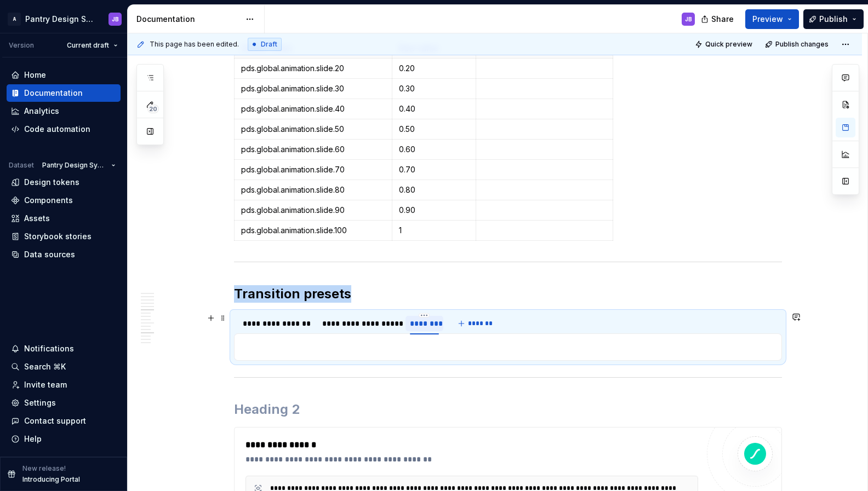
click at [423, 323] on div "********" at bounding box center [424, 323] width 29 height 11
type input "**********"
click at [285, 346] on p "To enrich screen reader interactions, please activate Accessibility in Grammarl…" at bounding box center [508, 347] width 534 height 13
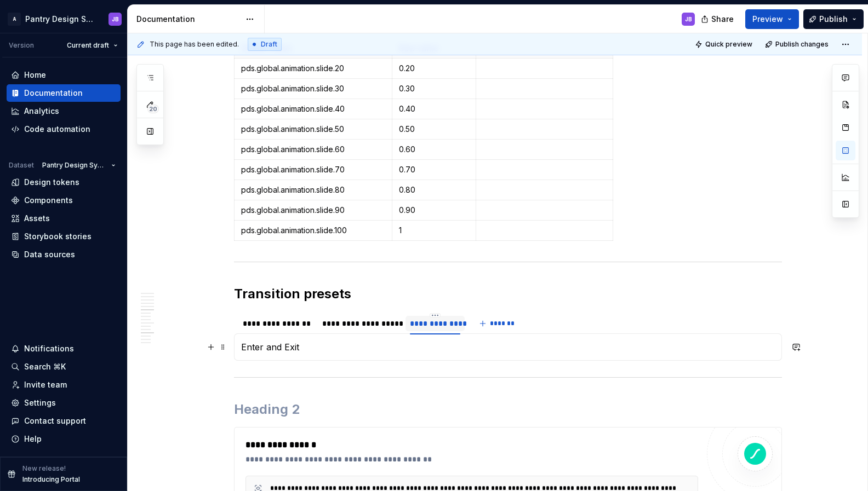
click at [279, 347] on p "Enter and Exit" at bounding box center [508, 347] width 534 height 13
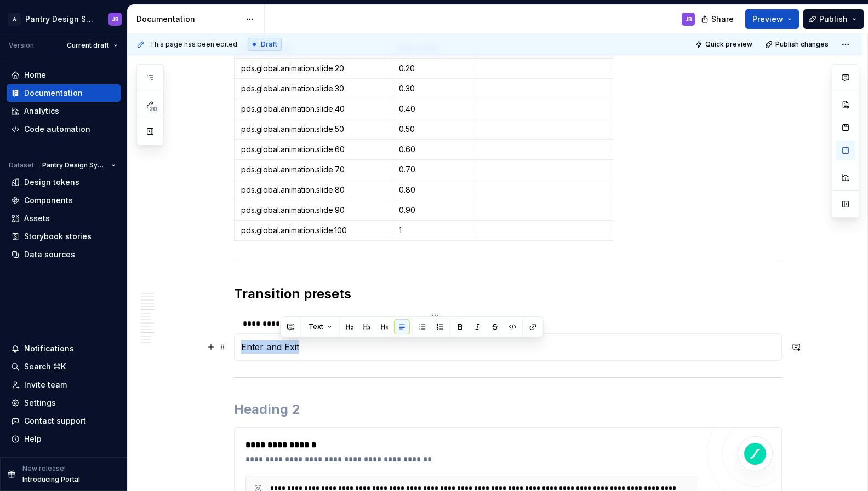
click at [279, 347] on p "Enter and Exit" at bounding box center [508, 347] width 534 height 13
click at [327, 326] on button "button" at bounding box center [327, 326] width 15 height 15
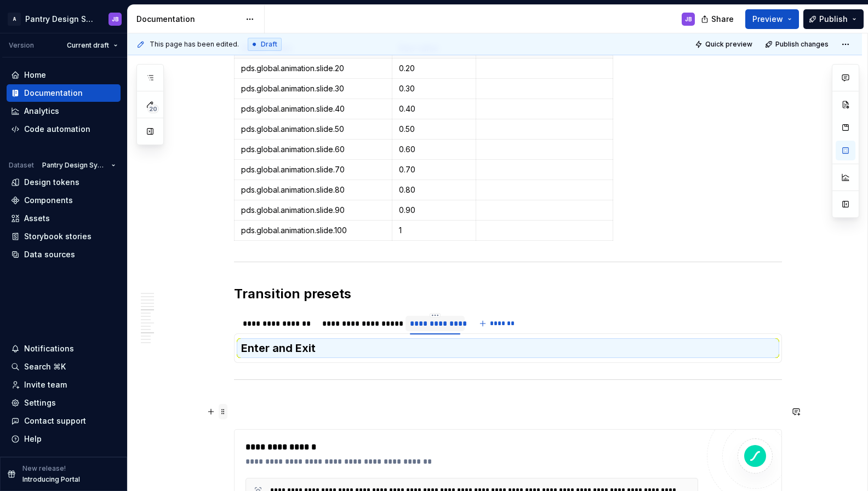
click at [224, 413] on span at bounding box center [223, 411] width 9 height 15
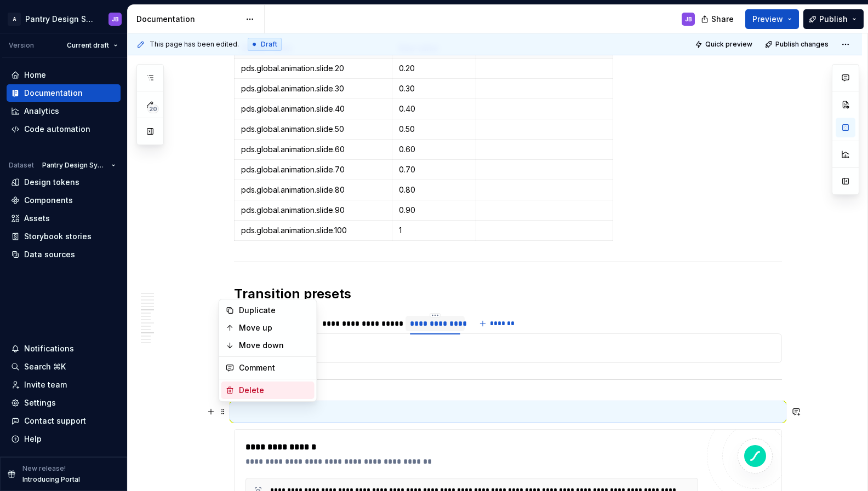
click at [259, 385] on div "Delete" at bounding box center [274, 390] width 71 height 11
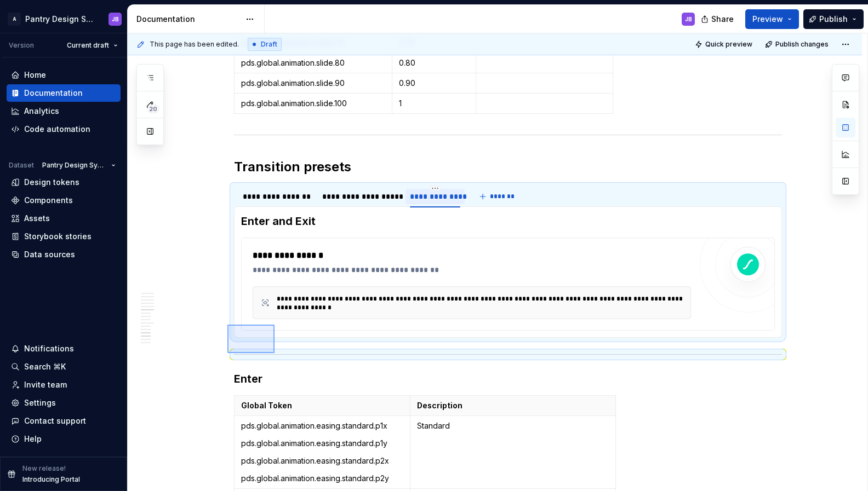
drag, startPoint x: 227, startPoint y: 353, endPoint x: 260, endPoint y: 344, distance: 34.2
click at [270, 327] on div "This page has been edited. Draft Quick preview Publish changes Motion Motion he…" at bounding box center [498, 262] width 740 height 459
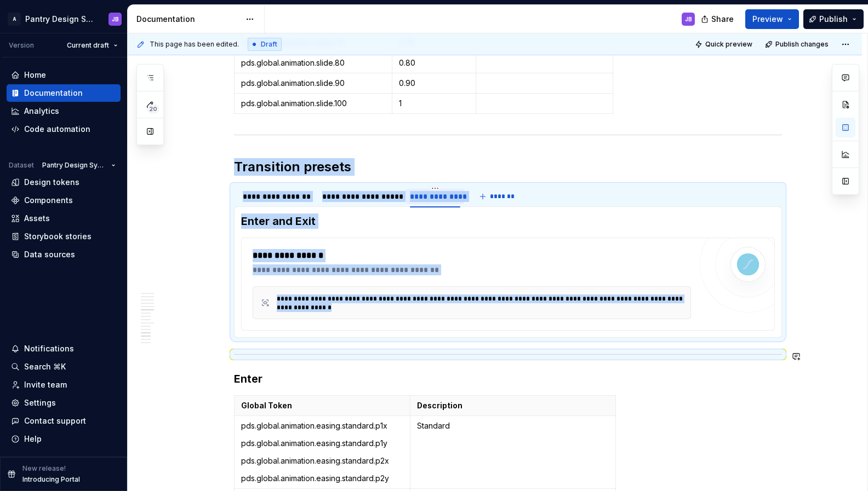
click at [215, 367] on div "Easing curves Global Token Raw Value Description pds.global.animation.easing.st…" at bounding box center [495, 130] width 734 height 3320
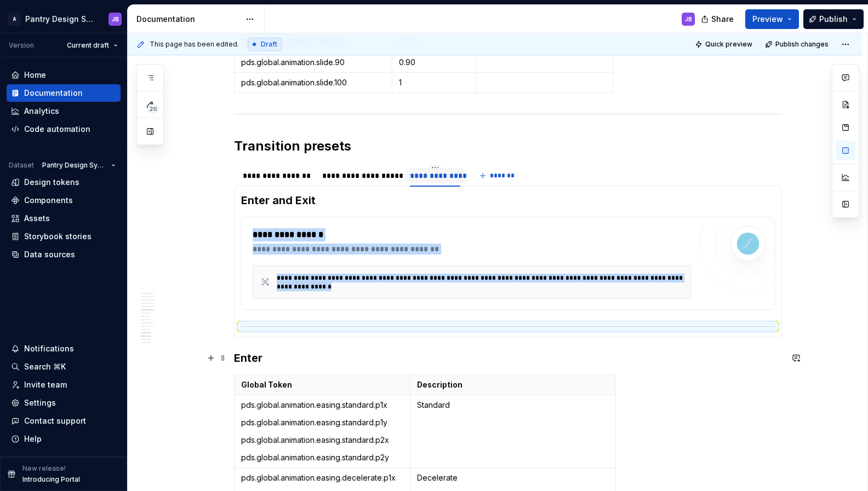
scroll to position [1781, 0]
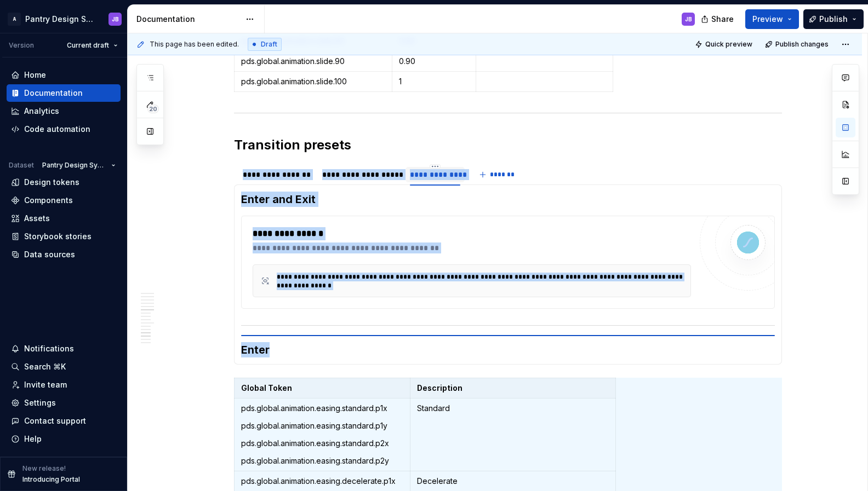
type textarea "*"
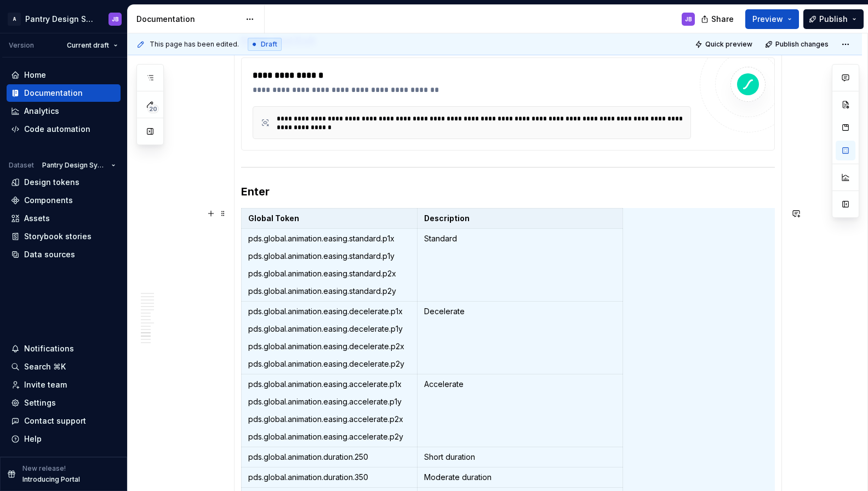
scroll to position [4, 0]
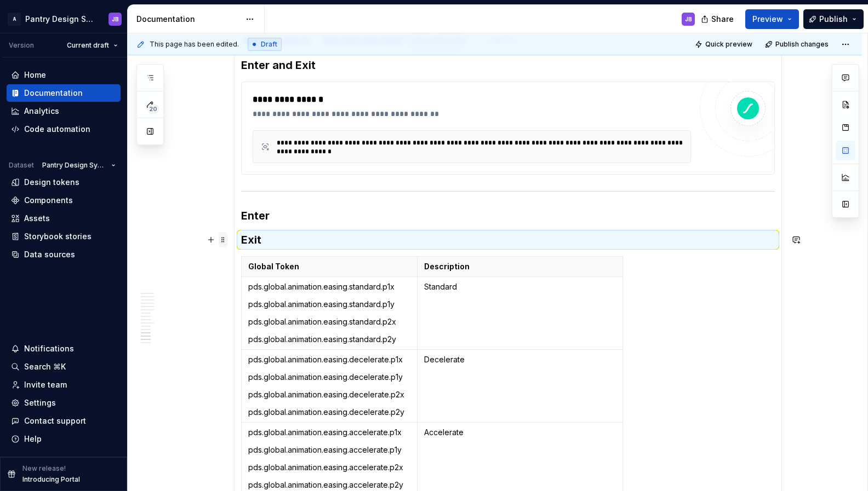
click at [224, 240] on span at bounding box center [223, 239] width 9 height 15
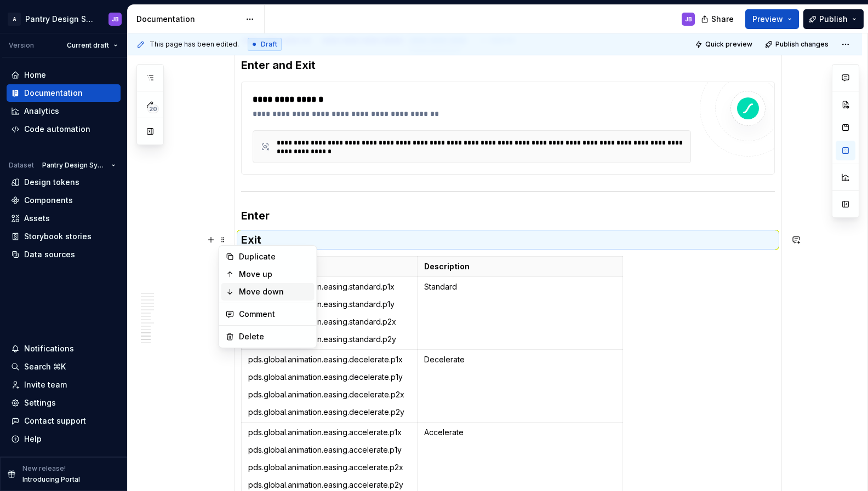
click at [256, 289] on div "Move down" at bounding box center [274, 292] width 71 height 11
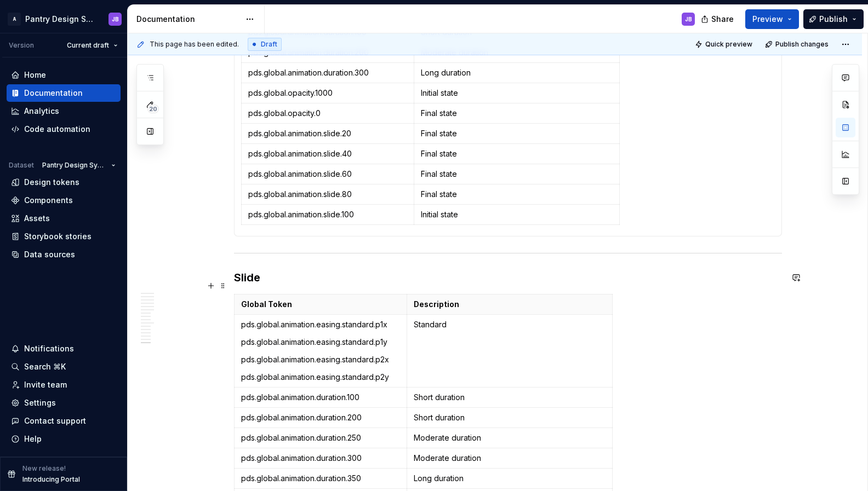
click at [247, 285] on h3 "Slide" at bounding box center [508, 277] width 548 height 15
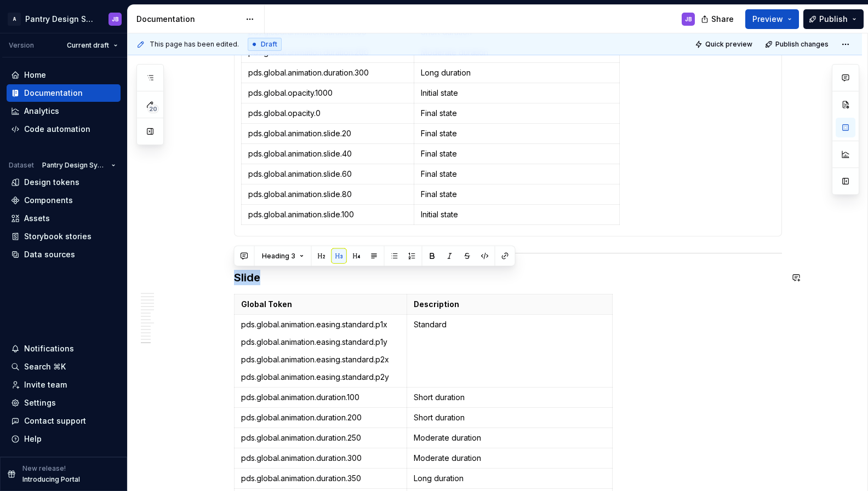
copy h3 "Slide"
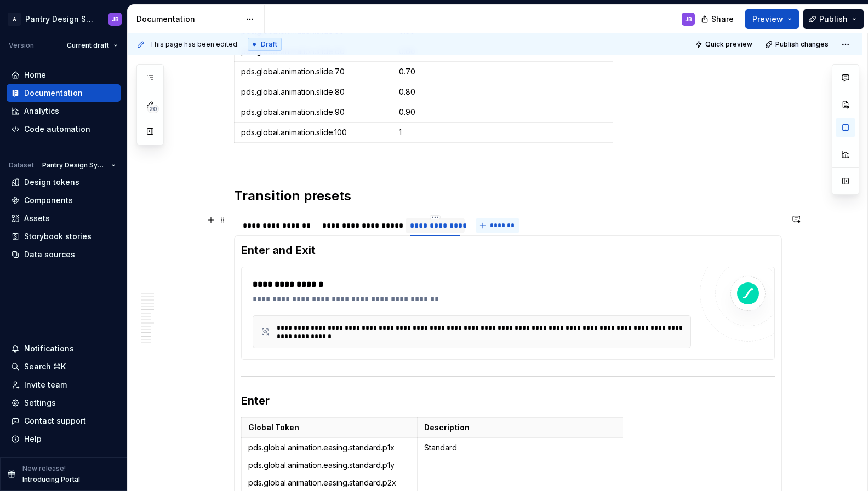
click at [502, 228] on span "*******" at bounding box center [501, 225] width 25 height 9
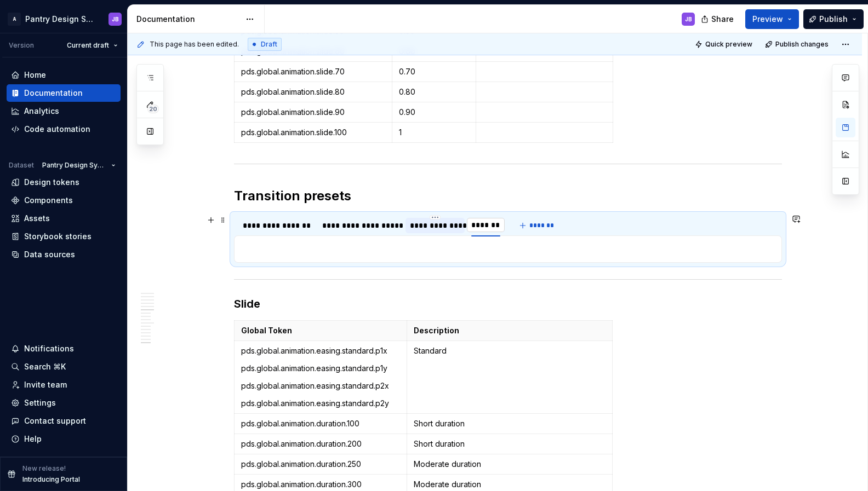
click at [491, 228] on input "********" at bounding box center [485, 225] width 37 height 20
type input "*****"
click at [261, 250] on p "To enrich screen reader interactions, please activate Accessibility in Grammarl…" at bounding box center [508, 249] width 534 height 13
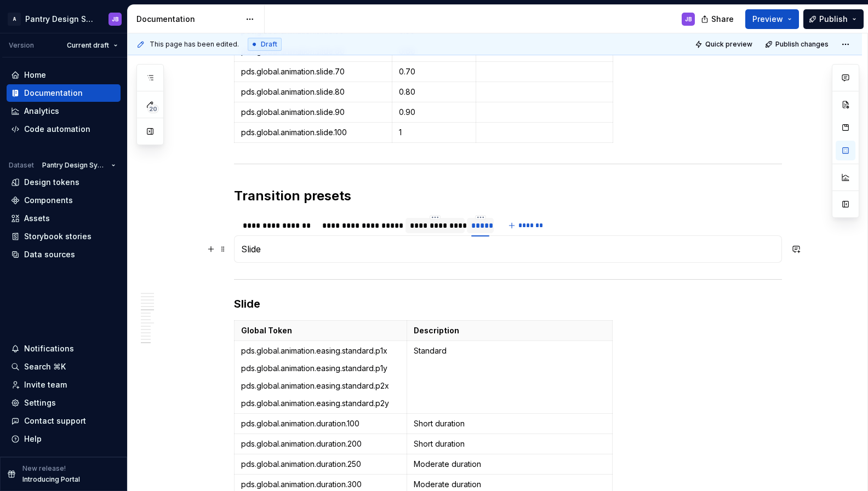
click at [253, 251] on p "Slide" at bounding box center [508, 249] width 534 height 13
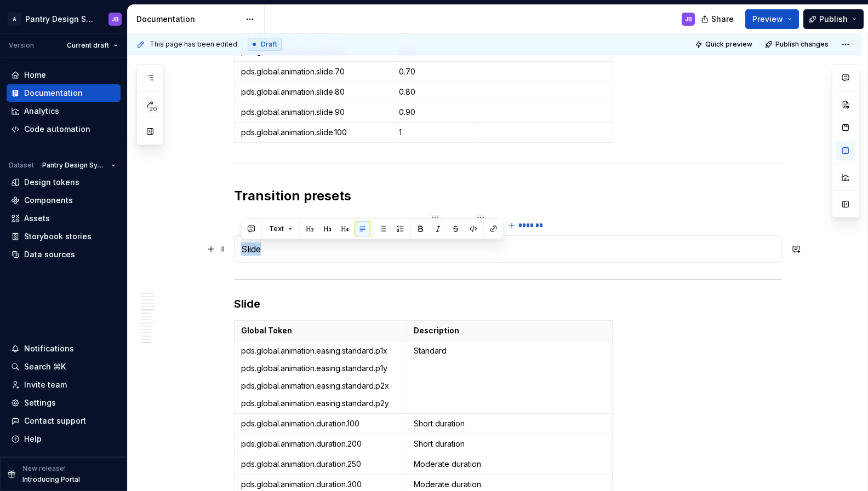
click at [253, 251] on p "Slide" at bounding box center [508, 249] width 534 height 13
click at [327, 228] on button "button" at bounding box center [327, 228] width 15 height 15
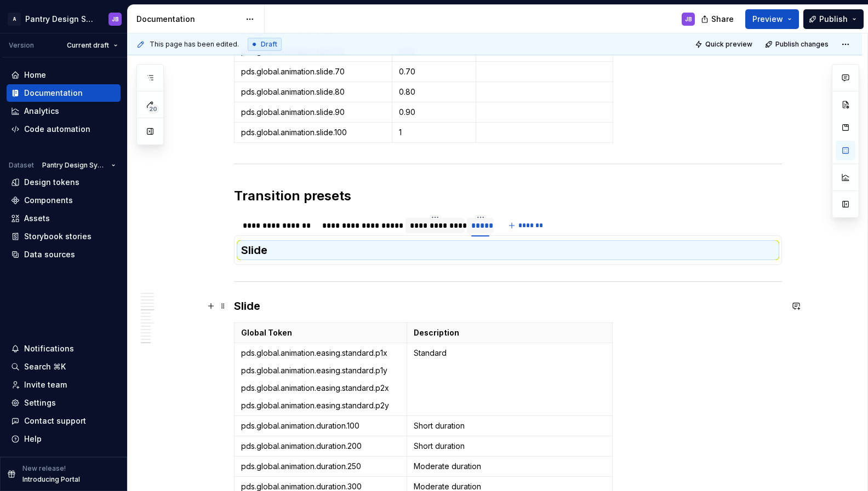
click at [242, 305] on h3 "Slide" at bounding box center [508, 306] width 548 height 15
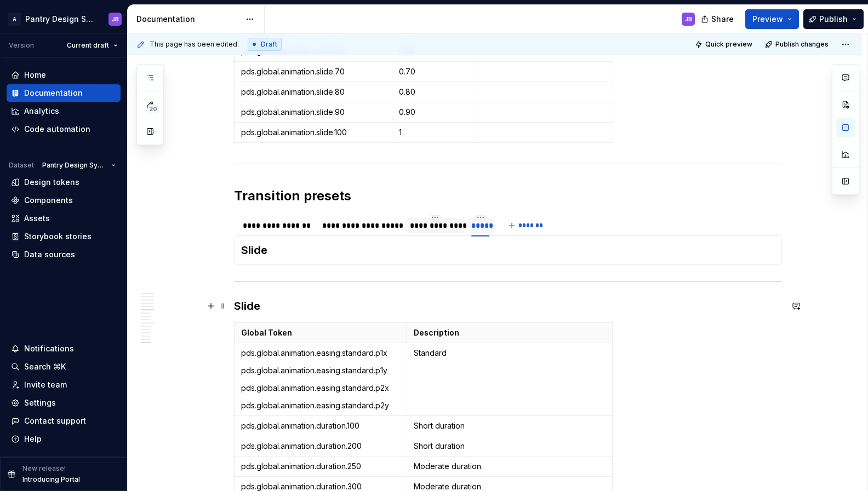
click at [242, 305] on h3 "Slide" at bounding box center [508, 306] width 548 height 15
click at [221, 305] on span at bounding box center [223, 306] width 9 height 15
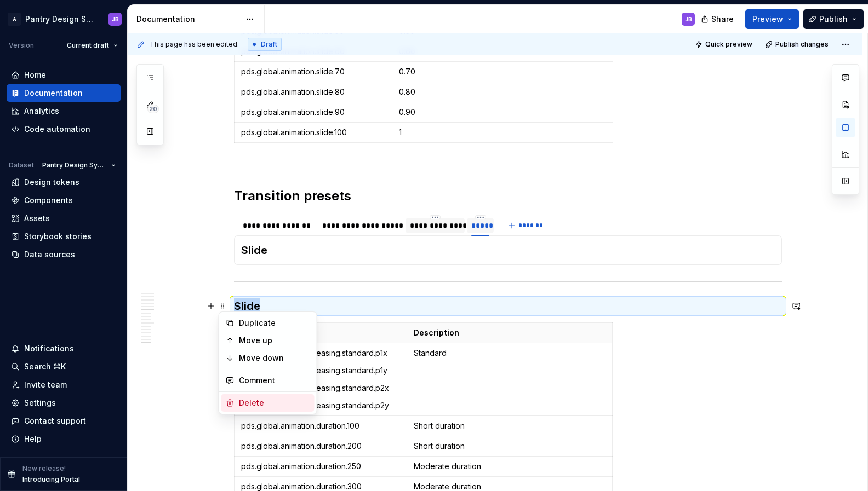
click at [257, 399] on div "Delete" at bounding box center [274, 403] width 71 height 11
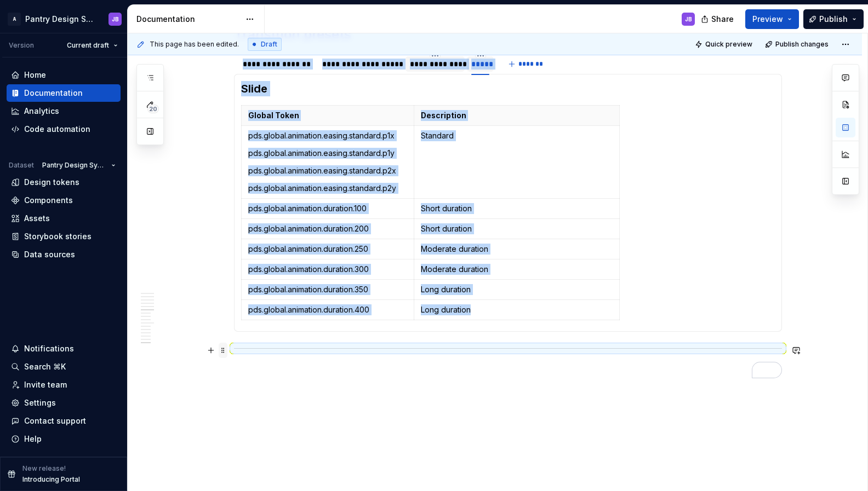
click at [225, 352] on span at bounding box center [223, 350] width 9 height 15
click at [251, 447] on div "Delete" at bounding box center [274, 447] width 71 height 11
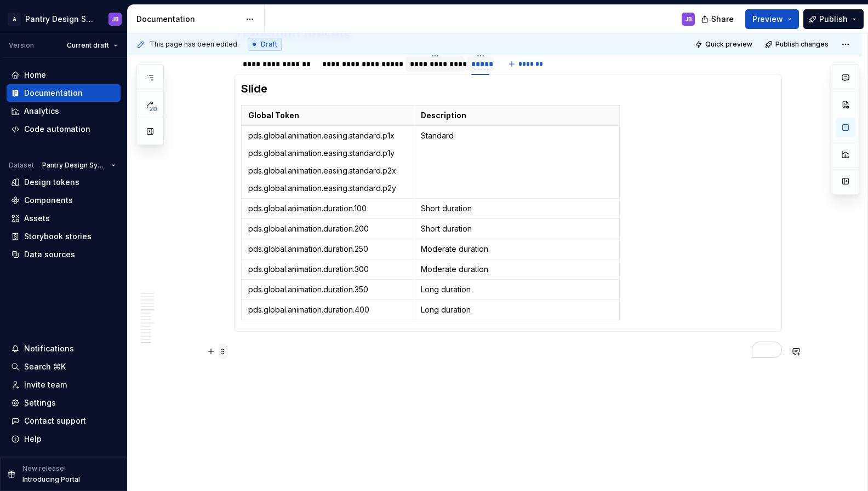
click at [222, 351] on span at bounding box center [223, 351] width 9 height 15
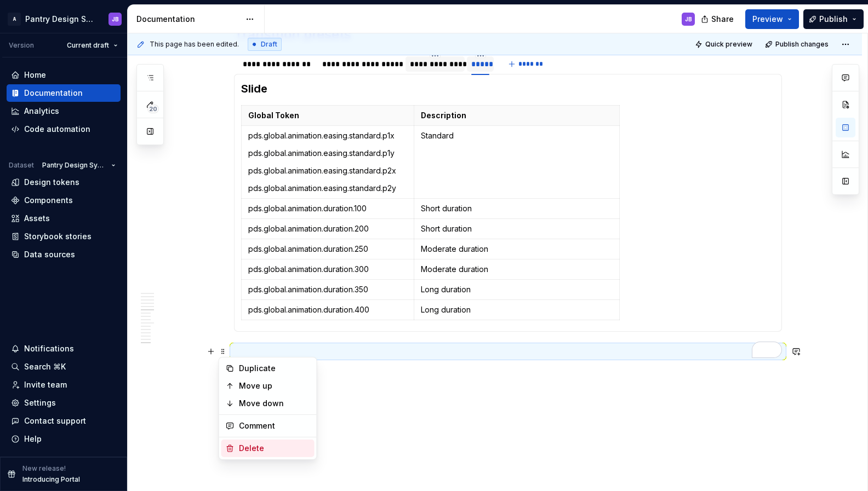
click at [251, 444] on div "Delete" at bounding box center [274, 448] width 71 height 11
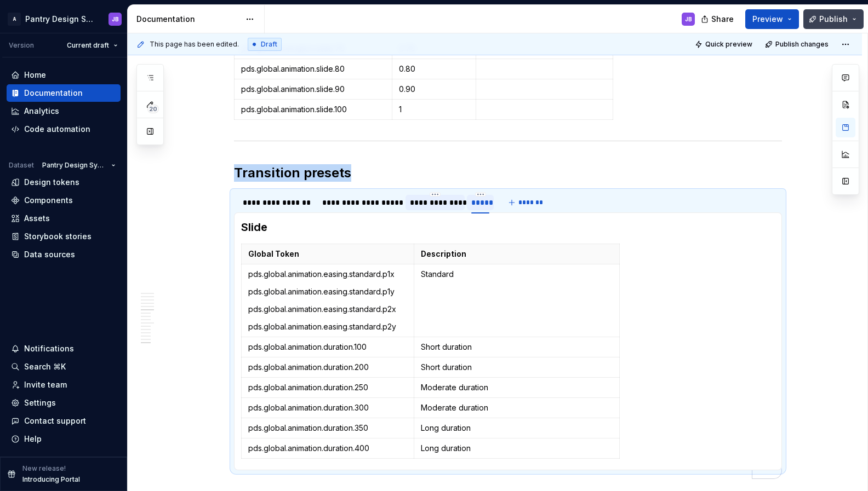
click at [835, 16] on span "Publish" at bounding box center [833, 19] width 28 height 11
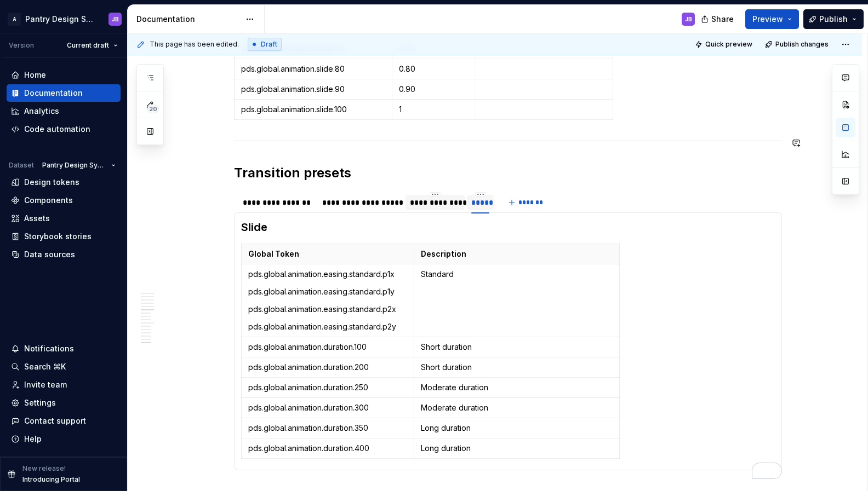
click at [797, 45] on span "Publish changes" at bounding box center [801, 44] width 53 height 9
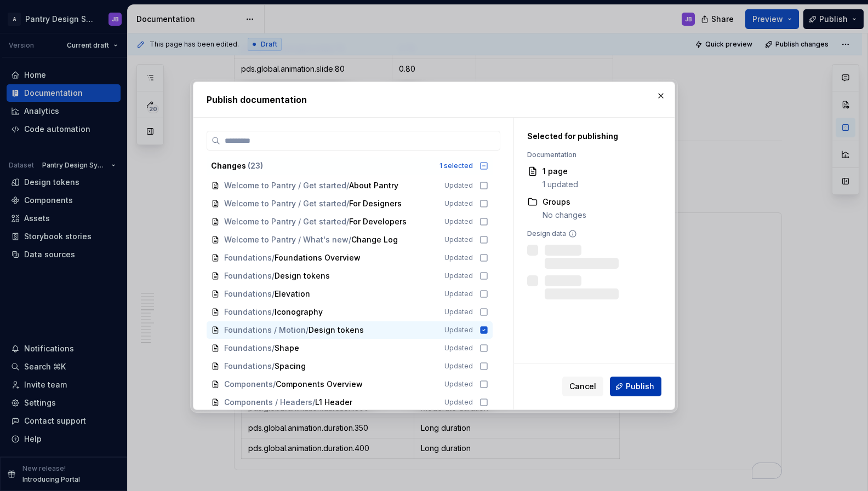
click at [643, 381] on span "Publish" at bounding box center [640, 386] width 28 height 11
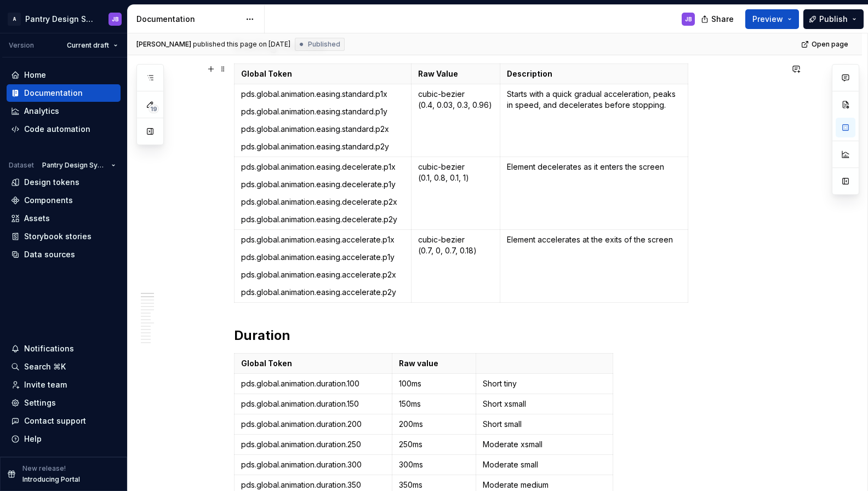
scroll to position [0, 0]
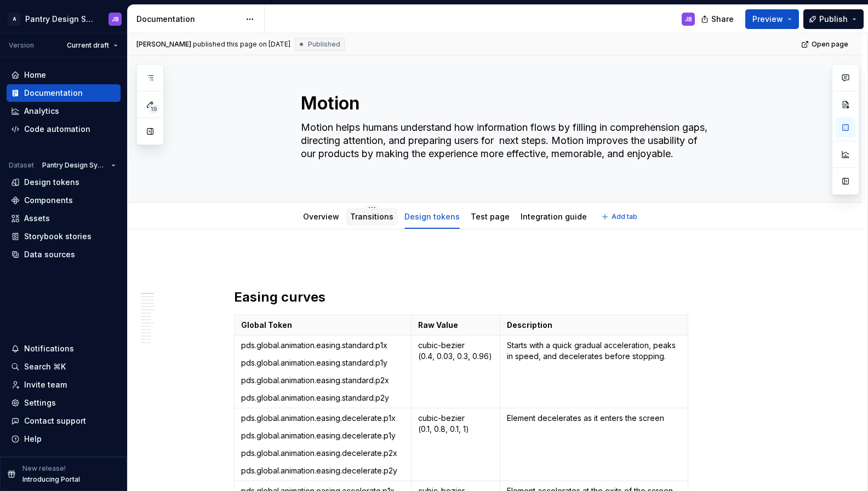
click at [371, 219] on link "Transitions" at bounding box center [371, 216] width 43 height 9
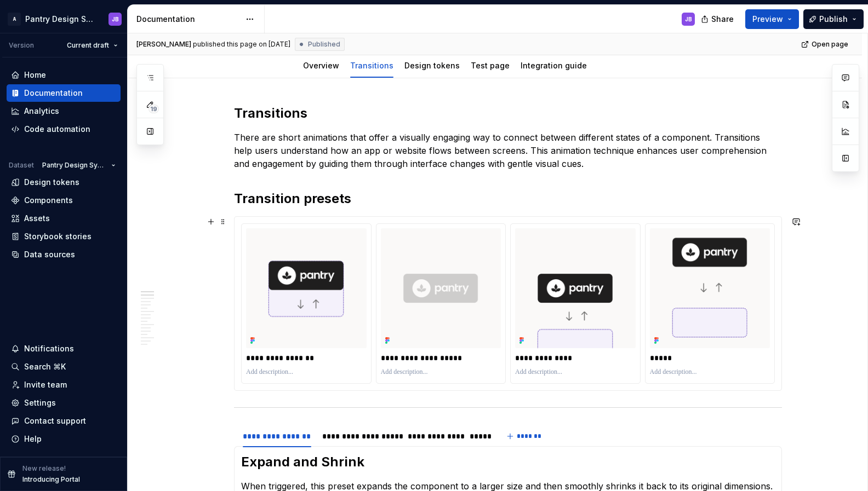
scroll to position [163, 0]
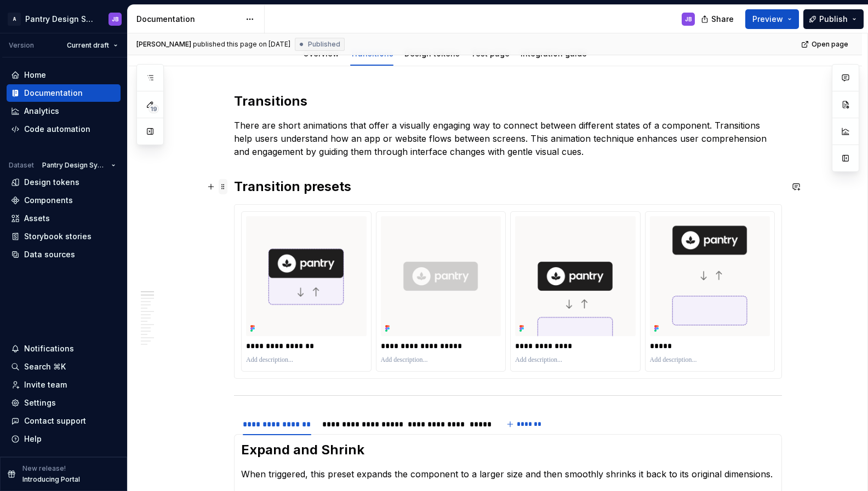
click at [224, 189] on span at bounding box center [223, 186] width 9 height 15
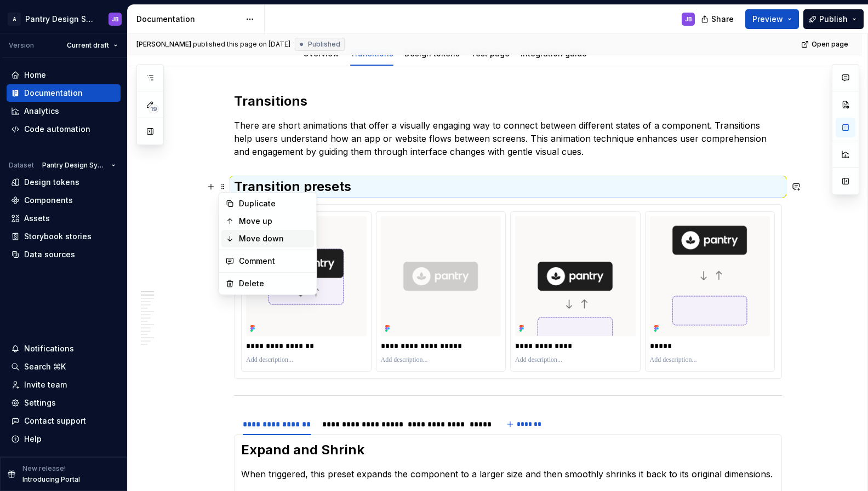
click at [259, 236] on div "Move down" at bounding box center [274, 238] width 71 height 11
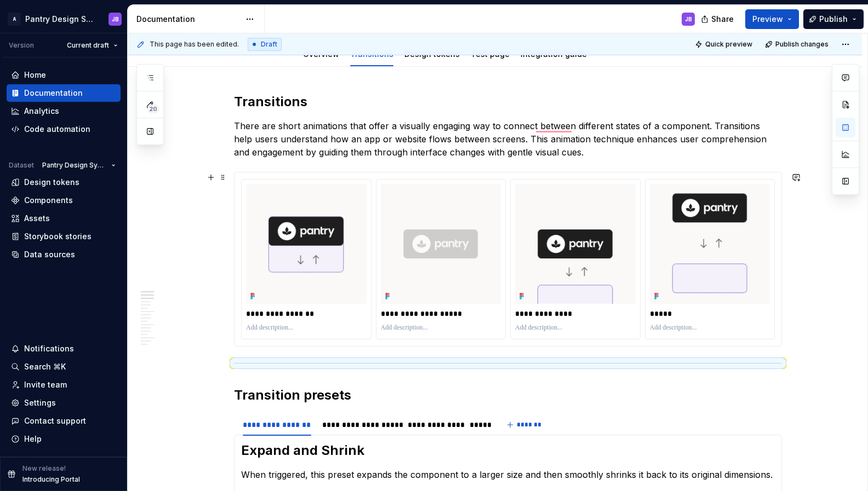
scroll to position [161, 0]
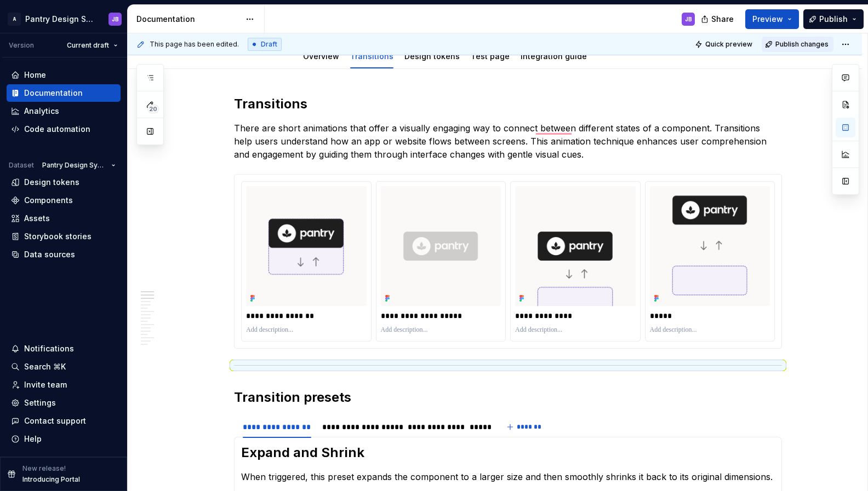
click at [792, 42] on span "Publish changes" at bounding box center [801, 44] width 53 height 9
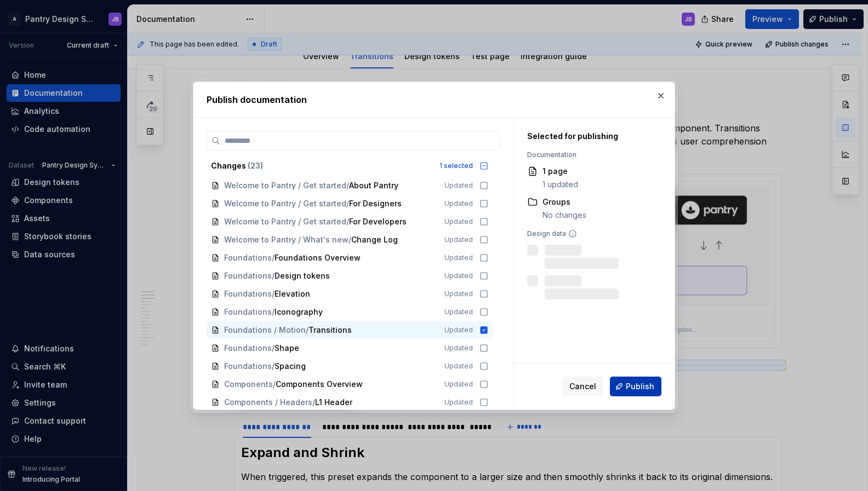
click at [641, 386] on span "Publish" at bounding box center [640, 386] width 28 height 11
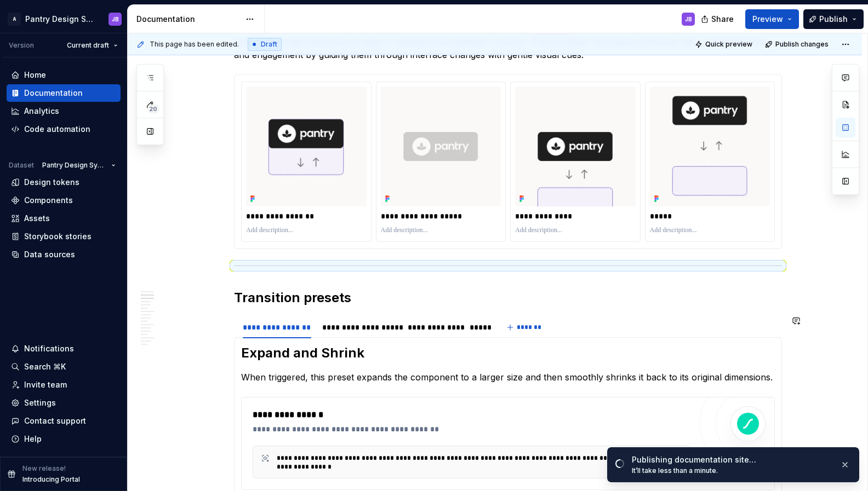
scroll to position [293, 0]
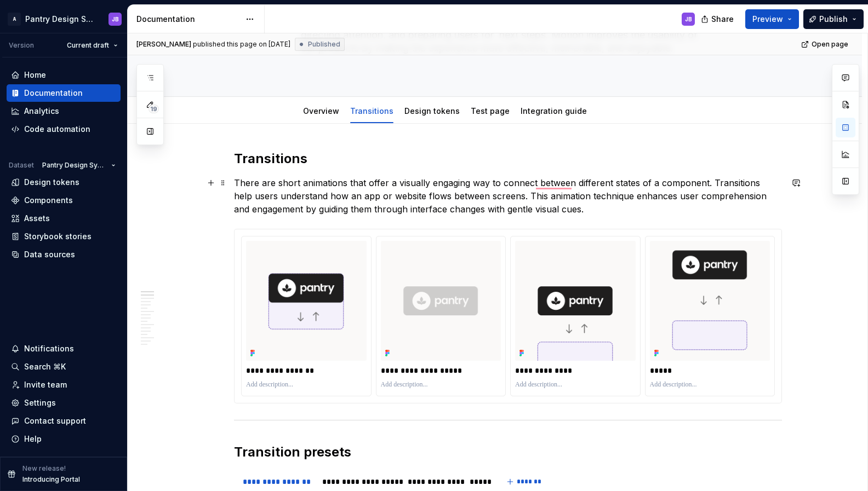
click at [574, 211] on p "There are short animations that offer a visually engaging way to connect betwee…" at bounding box center [508, 195] width 548 height 39
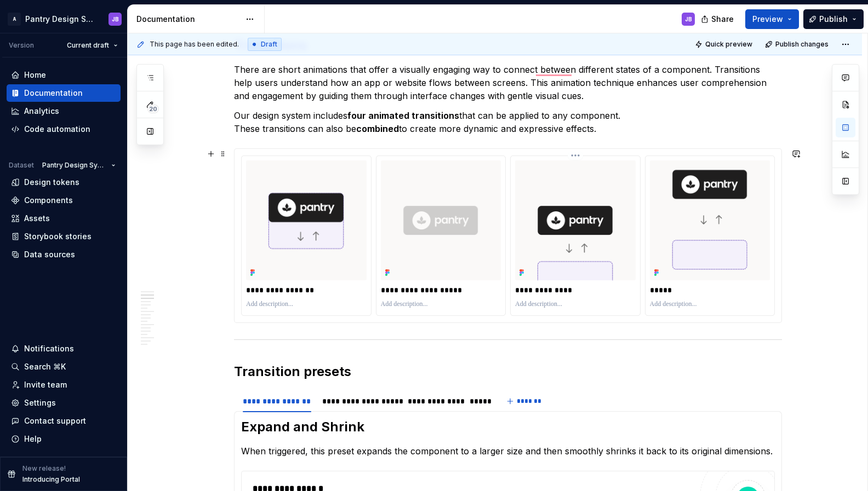
scroll to position [283, 0]
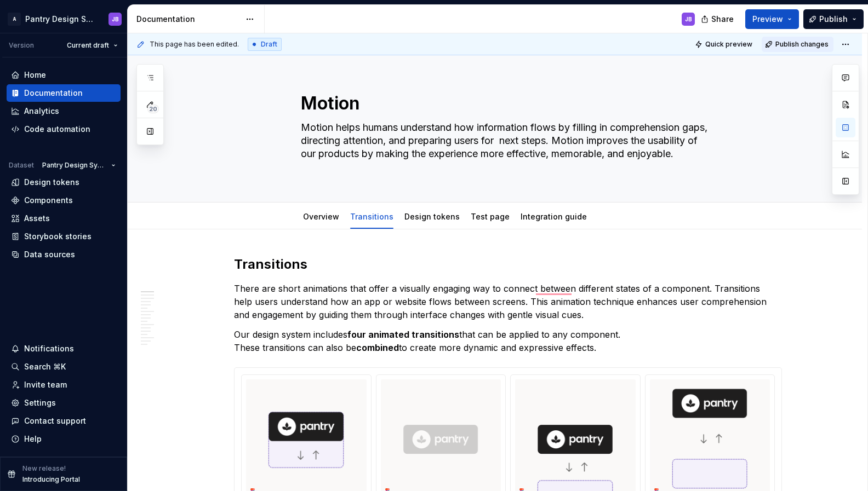
click at [804, 46] on span "Publish changes" at bounding box center [801, 44] width 53 height 9
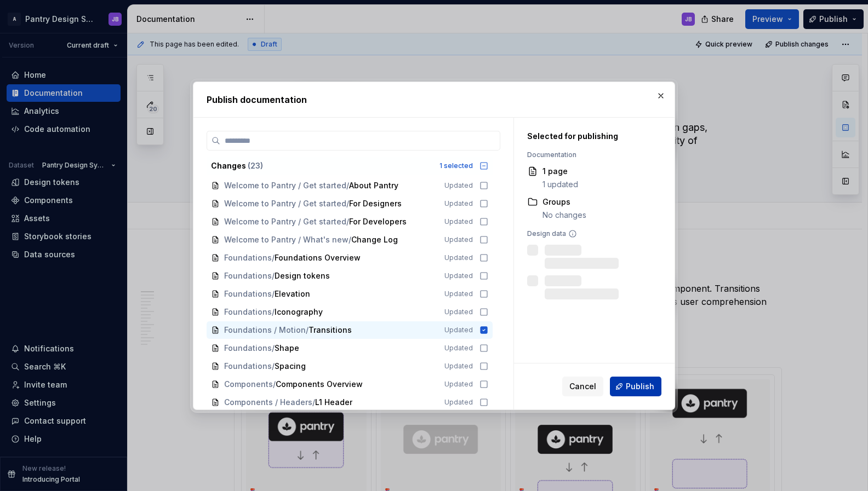
click at [633, 386] on span "Publish" at bounding box center [640, 386] width 28 height 11
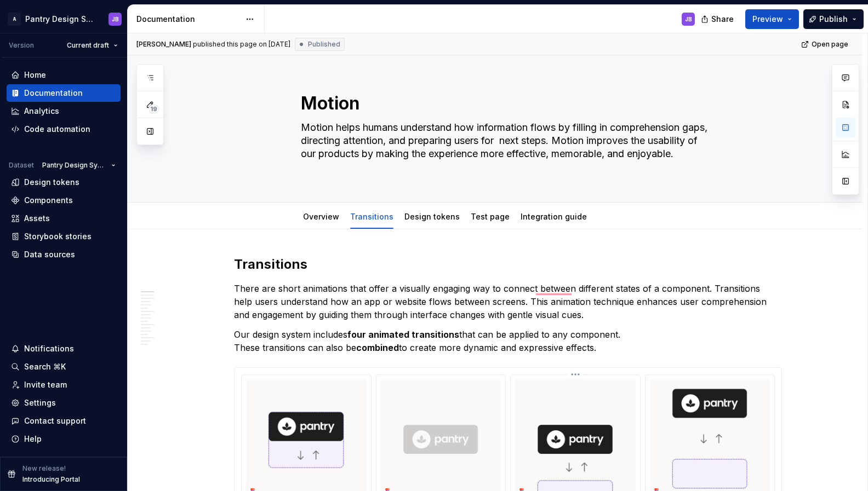
type textarea "*"
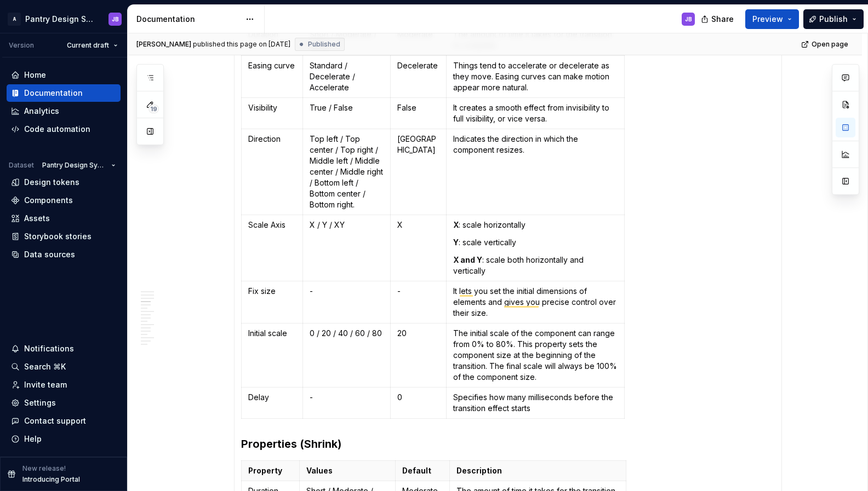
scroll to position [865, 0]
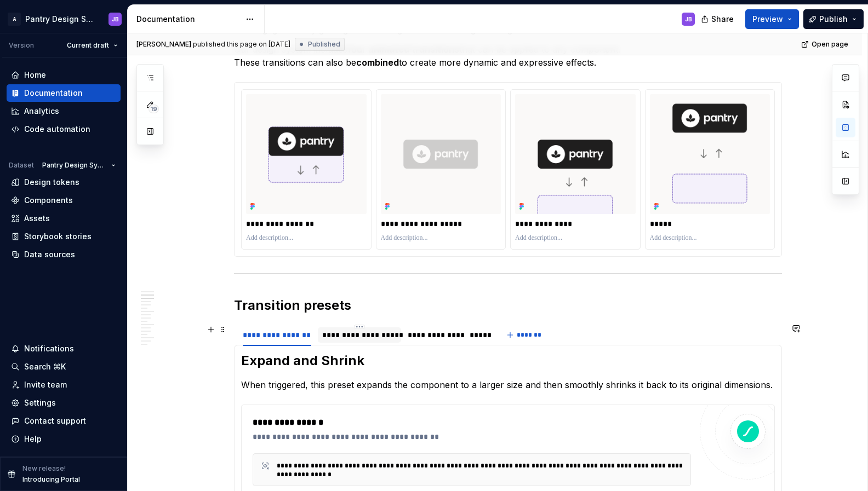
click at [361, 336] on div "**********" at bounding box center [359, 335] width 75 height 11
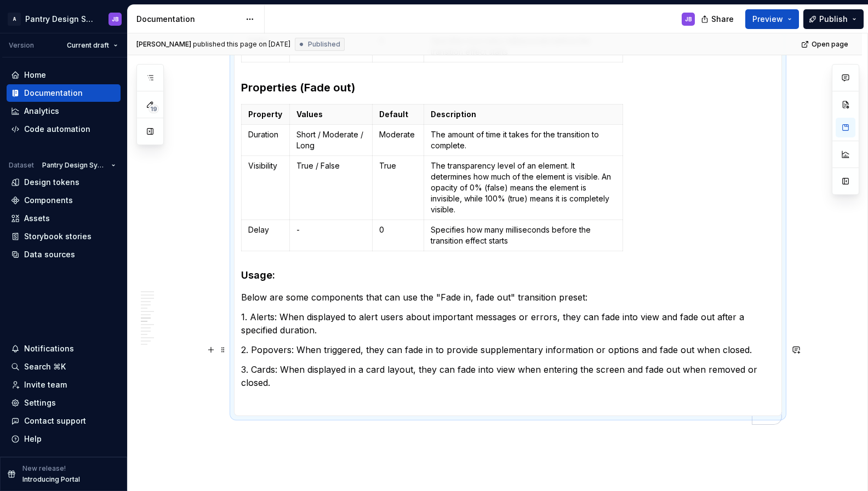
click at [271, 349] on p "2. Popovers: When triggered, they can fade in to provide supplementary informat…" at bounding box center [508, 350] width 534 height 13
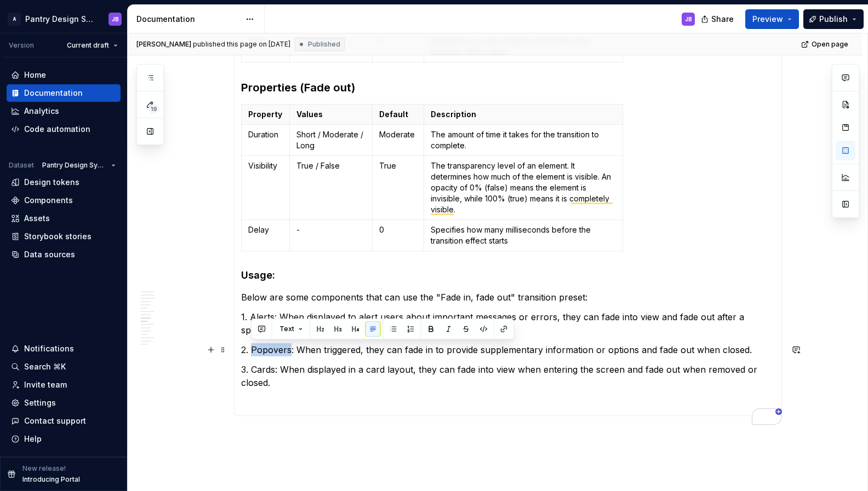
click at [271, 349] on p "2. Popovers: When triggered, they can fade in to provide supplementary informat…" at bounding box center [508, 350] width 534 height 13
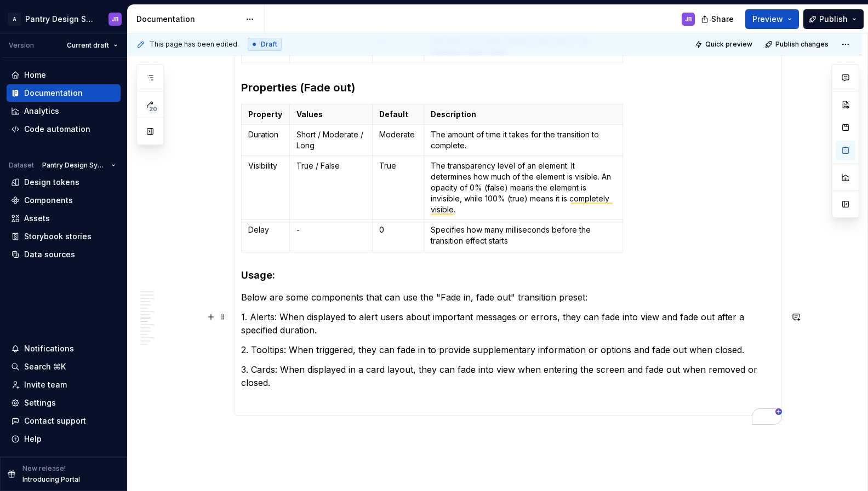
click at [273, 318] on p "1. Alerts: When displayed to alert users about important messages or errors, th…" at bounding box center [508, 324] width 534 height 26
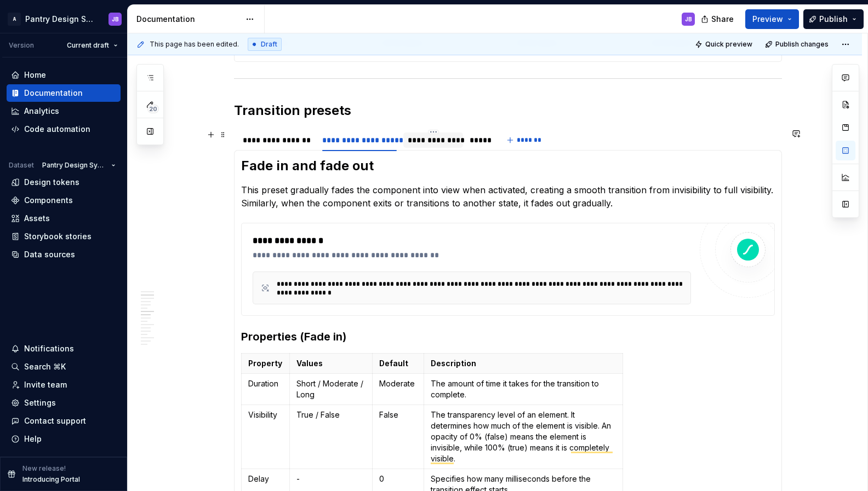
click at [427, 137] on div "**********" at bounding box center [433, 140] width 51 height 11
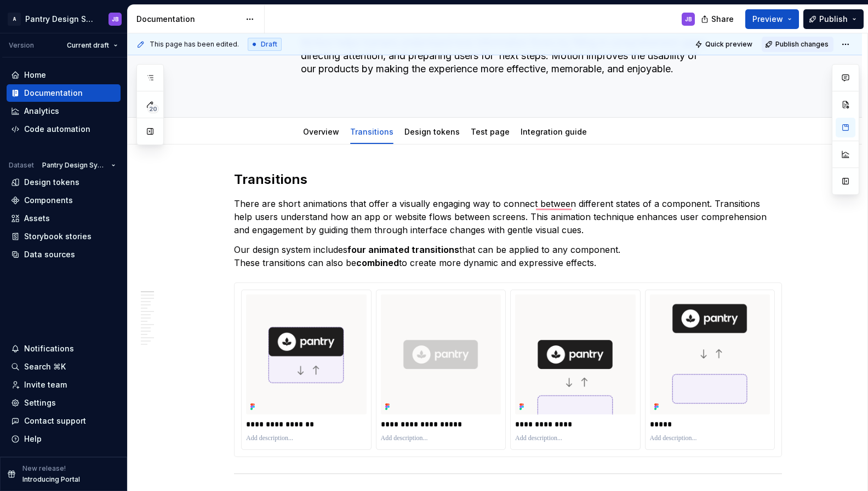
click at [785, 43] on span "Publish changes" at bounding box center [801, 44] width 53 height 9
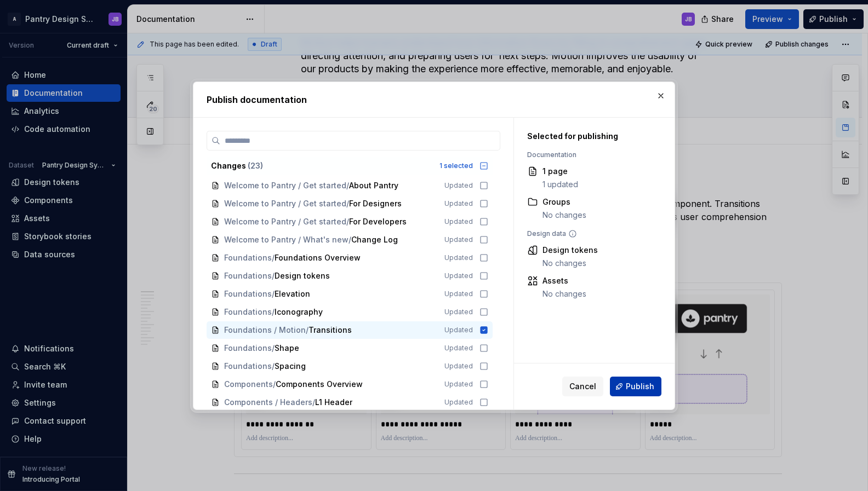
click at [630, 387] on span "Publish" at bounding box center [640, 386] width 28 height 11
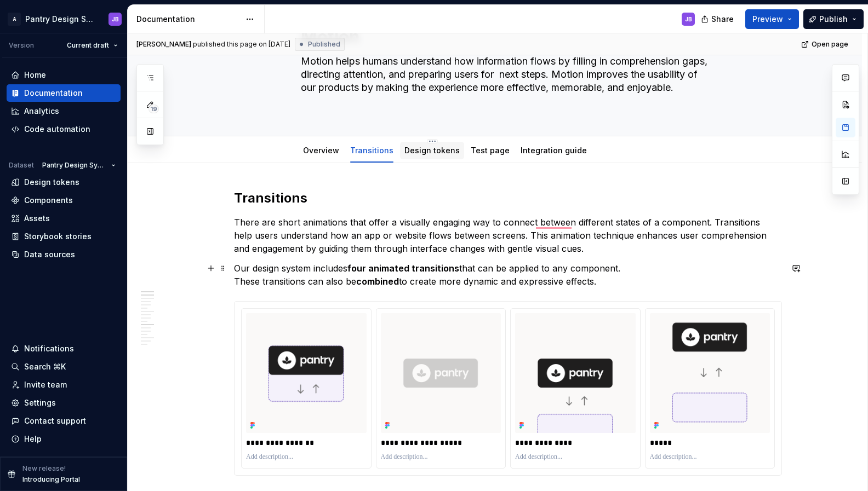
scroll to position [0, 0]
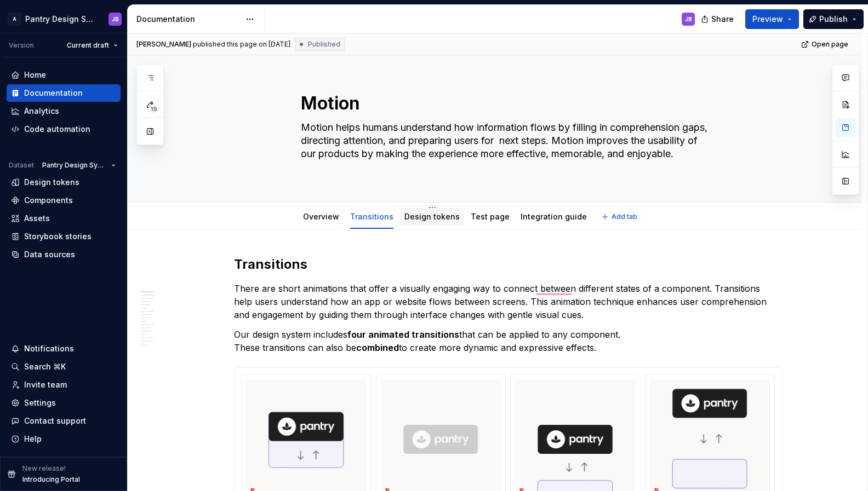
click at [438, 221] on link "Design tokens" at bounding box center [431, 216] width 55 height 9
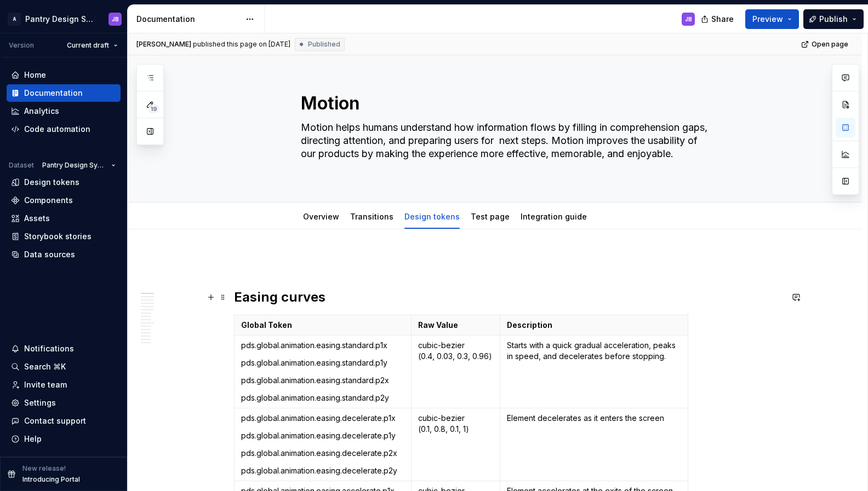
click at [250, 302] on h2 "Easing curves" at bounding box center [508, 298] width 548 height 18
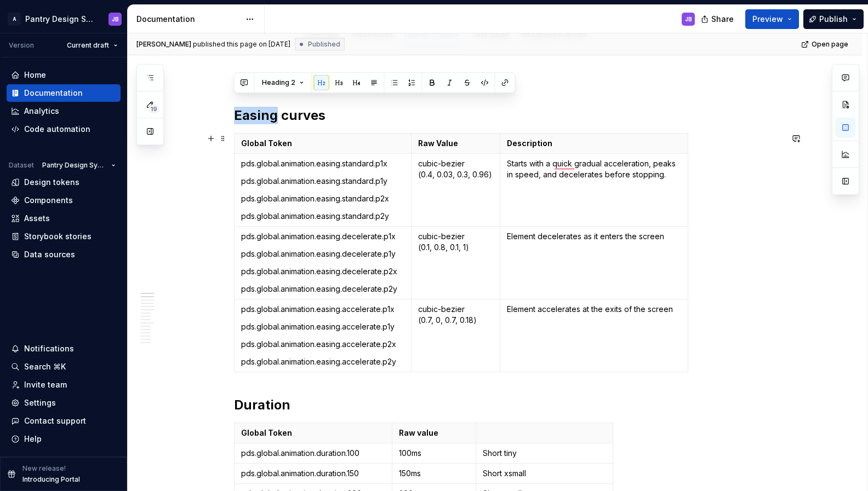
scroll to position [192, 0]
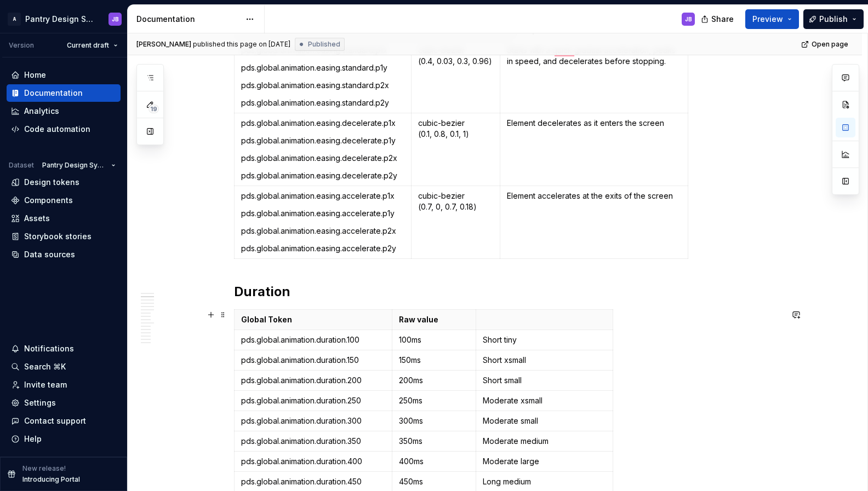
type textarea "*"
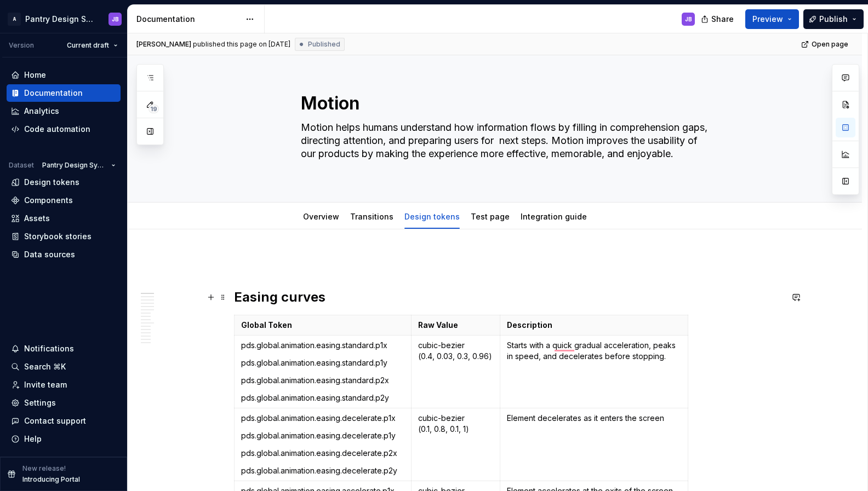
click at [363, 300] on h2 "Easing curves" at bounding box center [508, 298] width 548 height 18
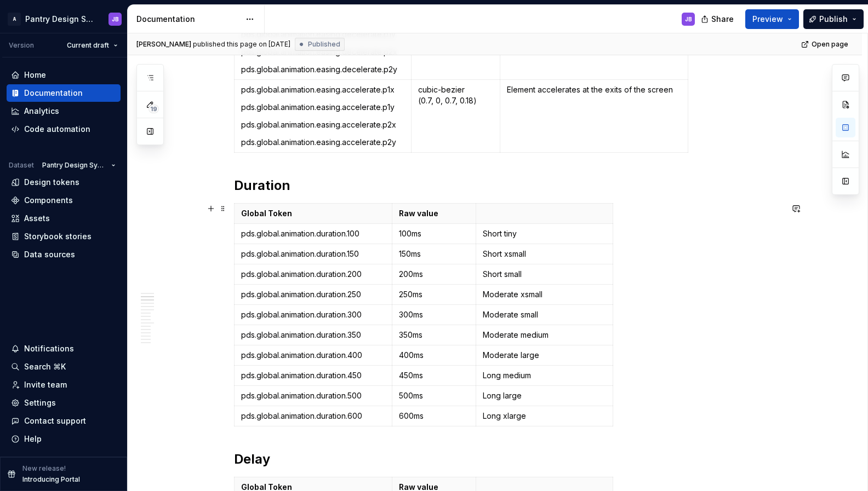
scroll to position [514, 0]
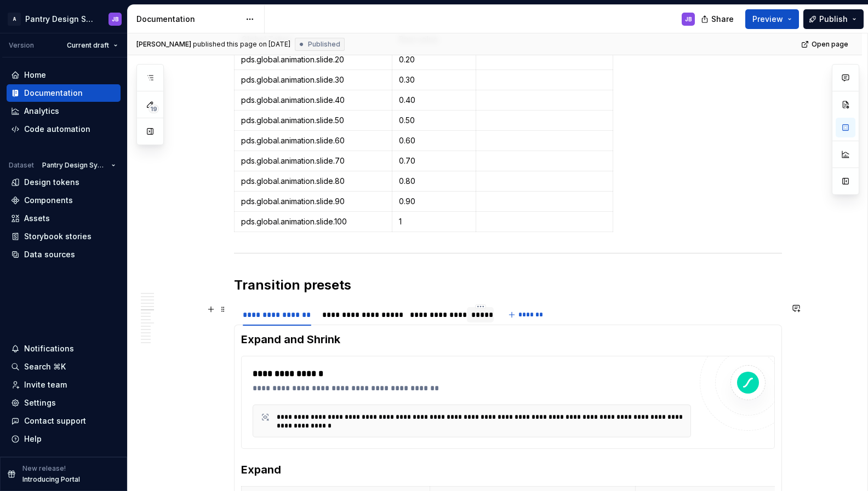
click at [482, 319] on div "*****" at bounding box center [480, 315] width 18 height 11
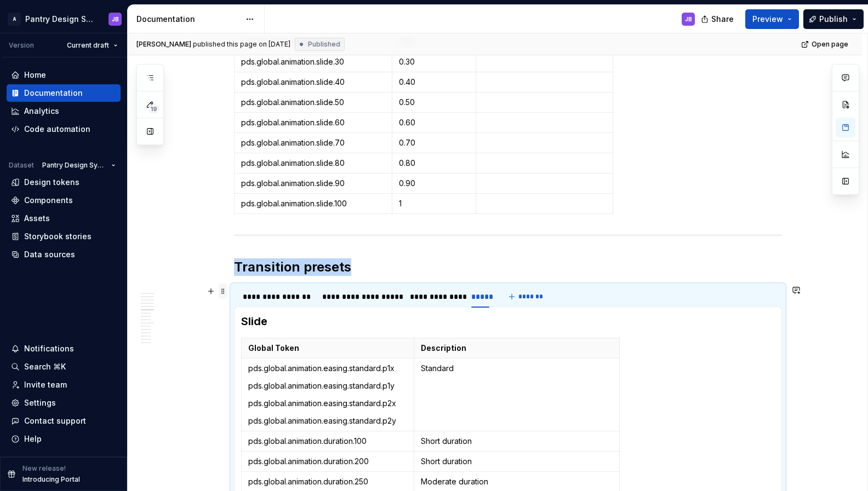
click at [224, 290] on span at bounding box center [223, 291] width 9 height 15
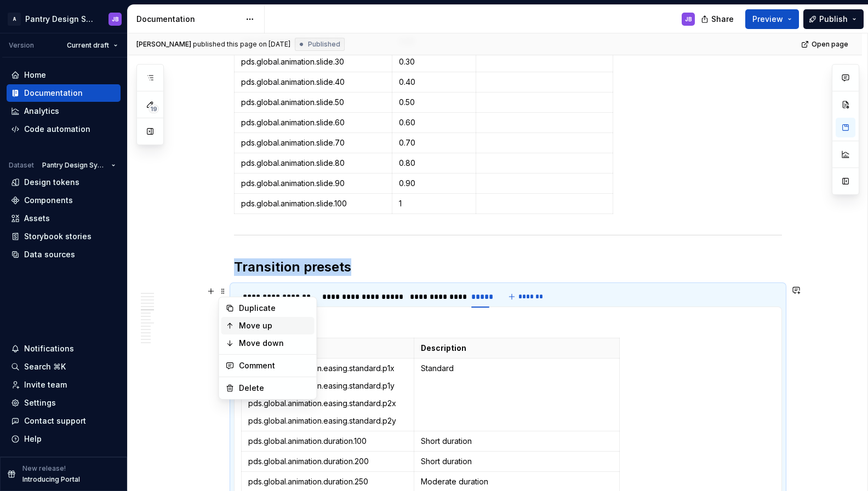
click at [251, 323] on div "Move up" at bounding box center [274, 326] width 71 height 11
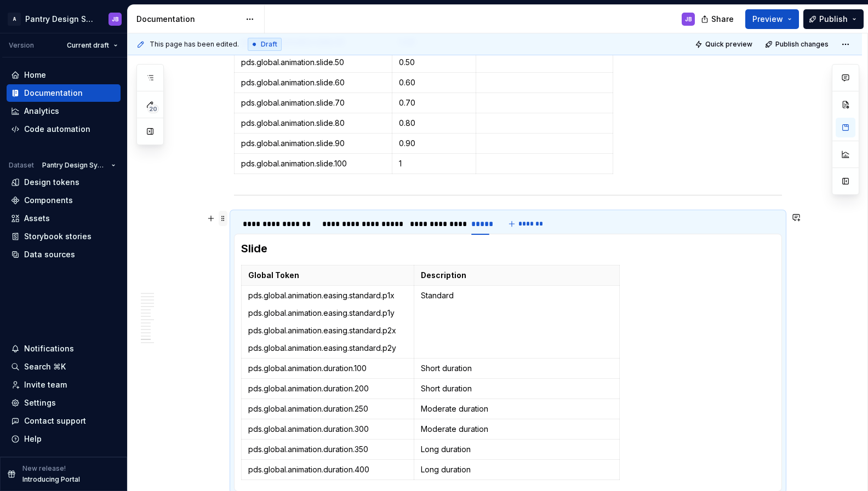
click at [225, 222] on span at bounding box center [223, 218] width 9 height 15
type textarea "*"
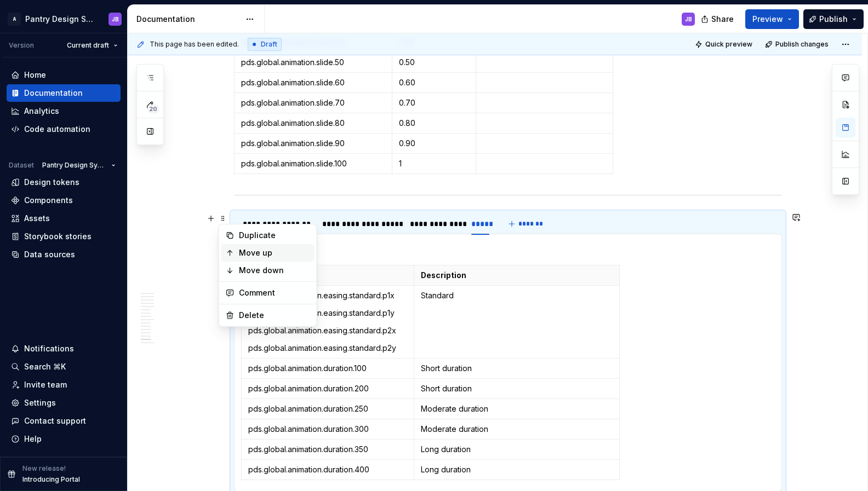
click at [247, 248] on div "Move up" at bounding box center [274, 253] width 71 height 11
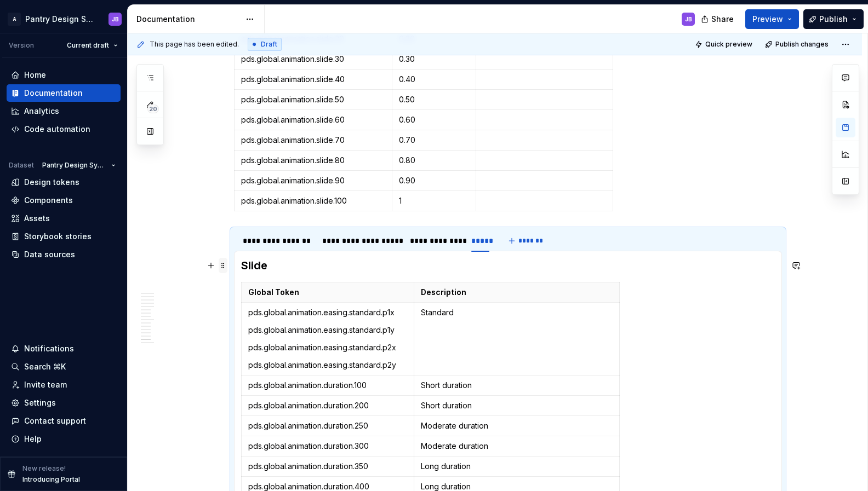
click at [224, 268] on span at bounding box center [223, 265] width 9 height 15
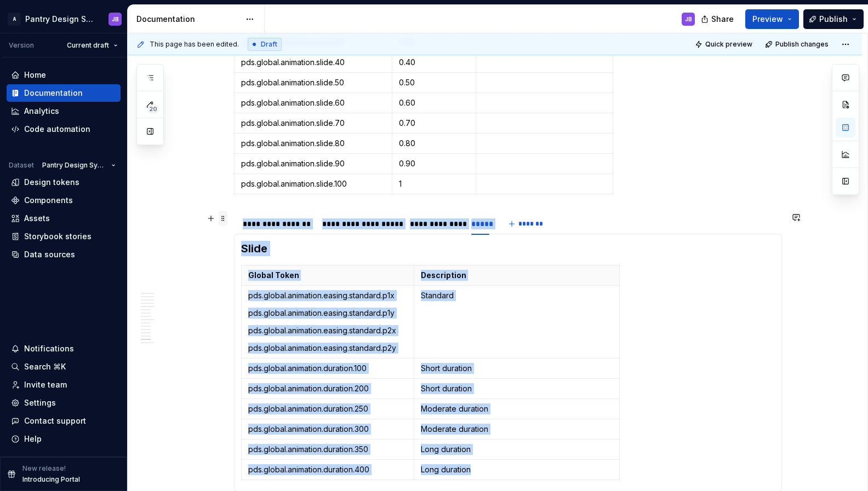
click at [224, 219] on span at bounding box center [223, 218] width 9 height 15
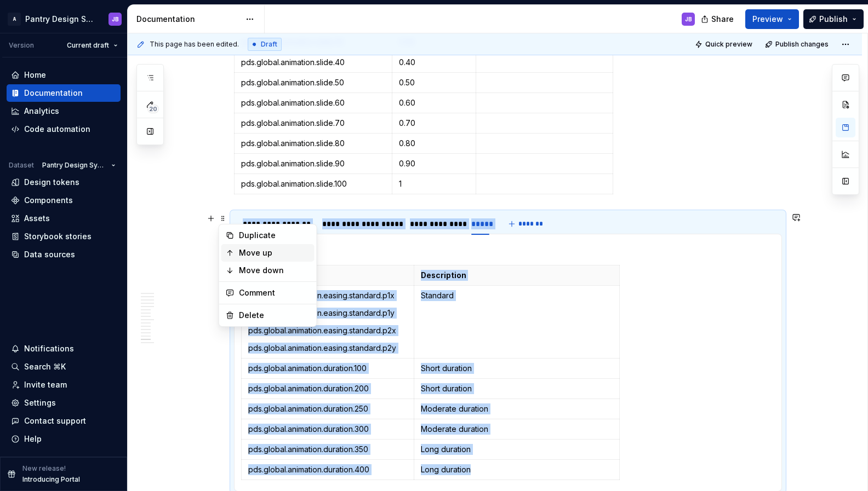
click at [251, 257] on div "Move up" at bounding box center [274, 253] width 71 height 11
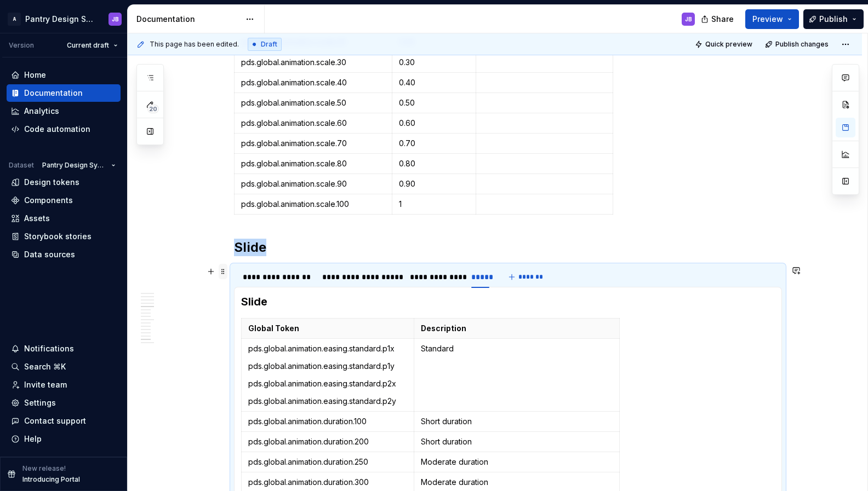
click at [223, 270] on span at bounding box center [223, 271] width 9 height 15
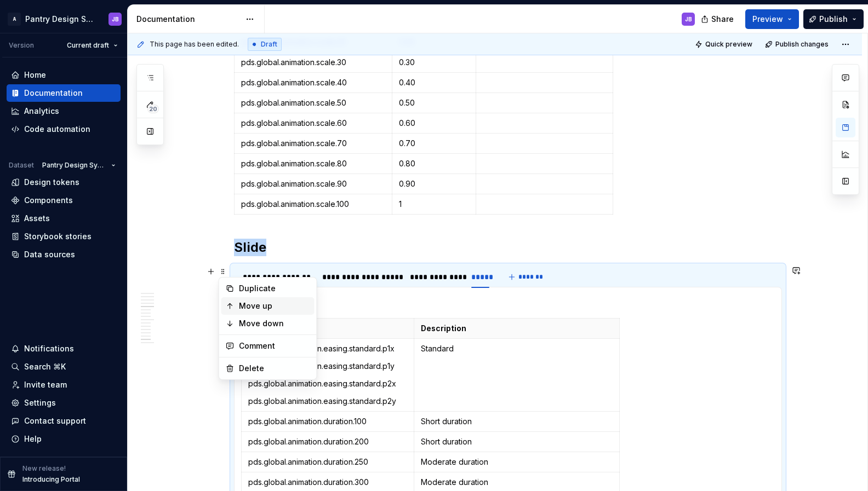
click at [241, 302] on div "Move up" at bounding box center [274, 306] width 71 height 11
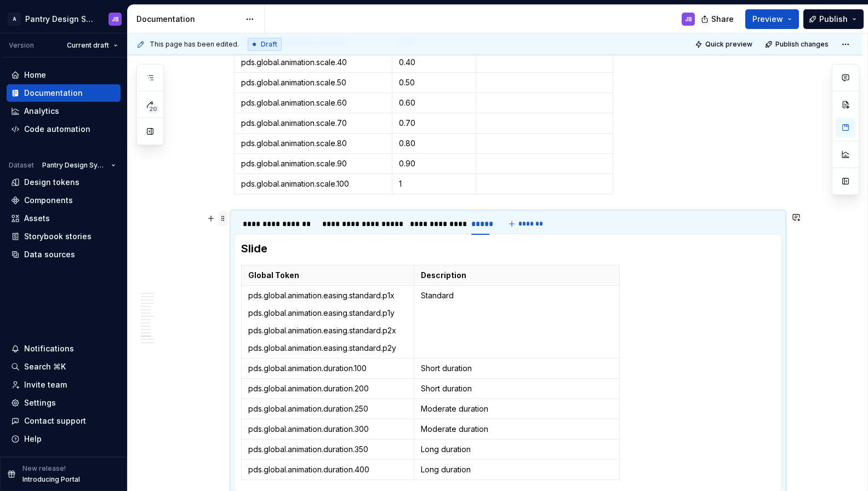
click at [221, 224] on span at bounding box center [223, 218] width 9 height 15
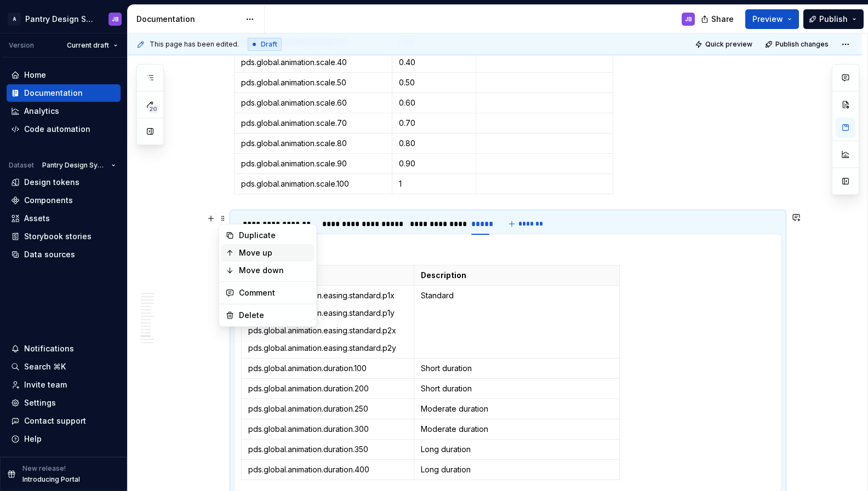
click at [243, 254] on div "Move up" at bounding box center [274, 253] width 71 height 11
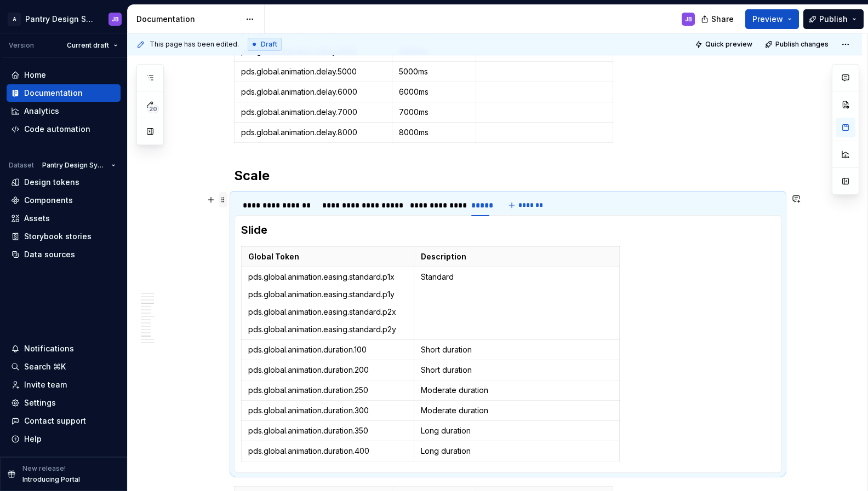
click at [222, 197] on span at bounding box center [223, 199] width 9 height 15
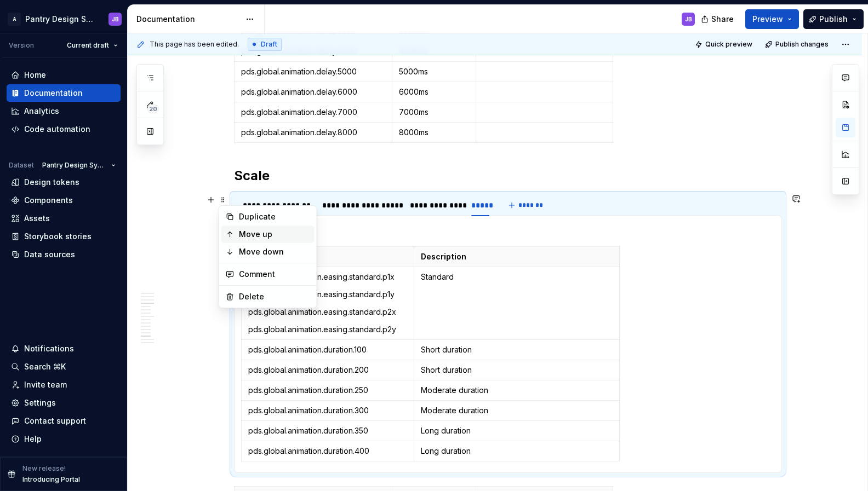
click at [244, 231] on div "Move up" at bounding box center [274, 234] width 71 height 11
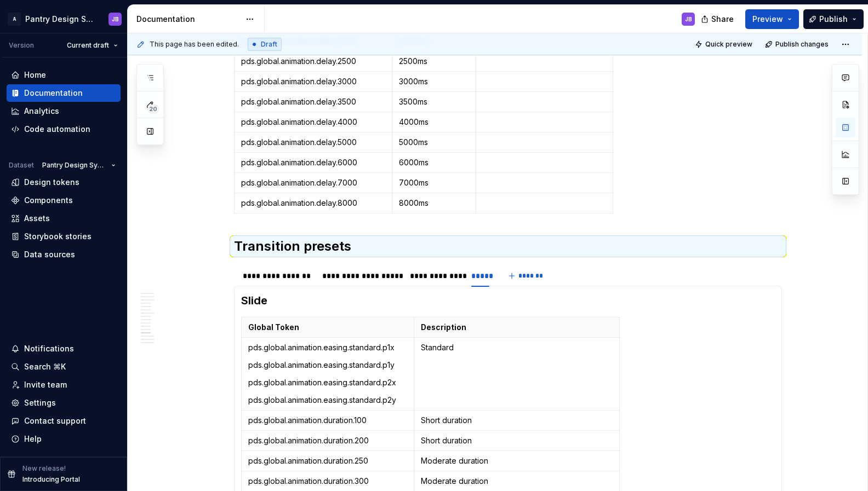
click at [229, 218] on div "Easing curves Global Token Raw Value Description pds.global.animation.easing.st…" at bounding box center [495, 154] width 734 height 2155
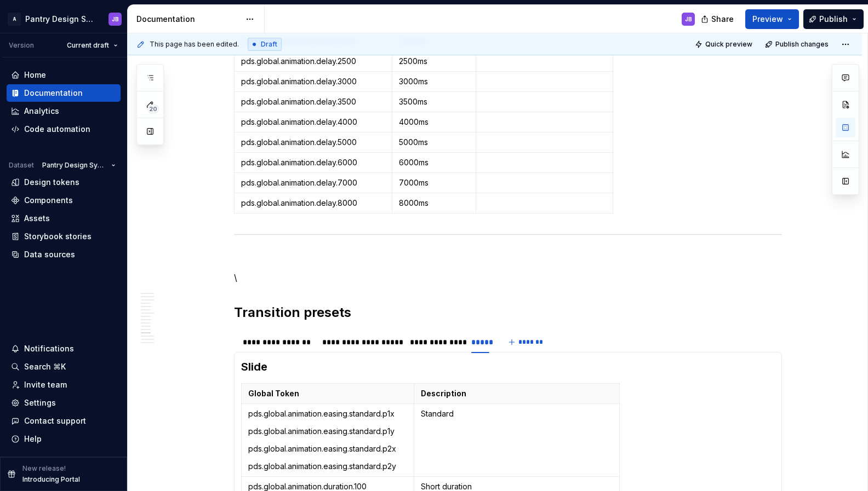
click at [229, 218] on div "Easing curves Global Token Raw Value Description pds.global.animation.easing.st…" at bounding box center [495, 187] width 734 height 2221
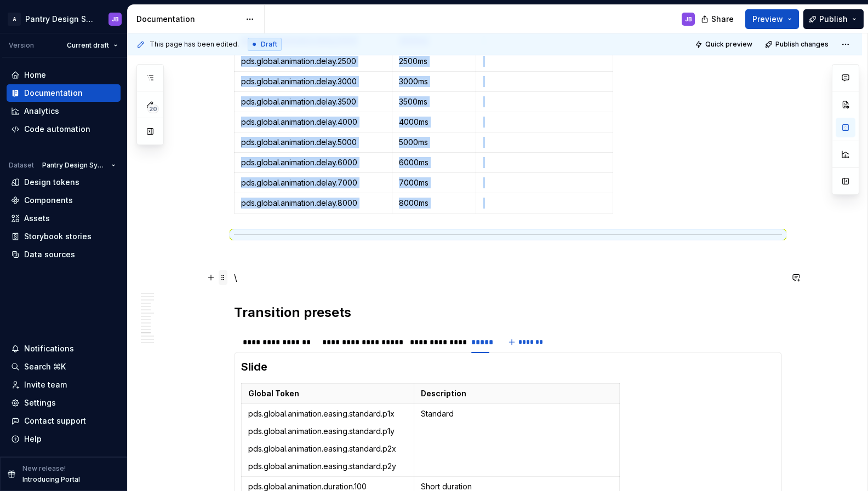
click at [225, 281] on span at bounding box center [223, 277] width 9 height 15
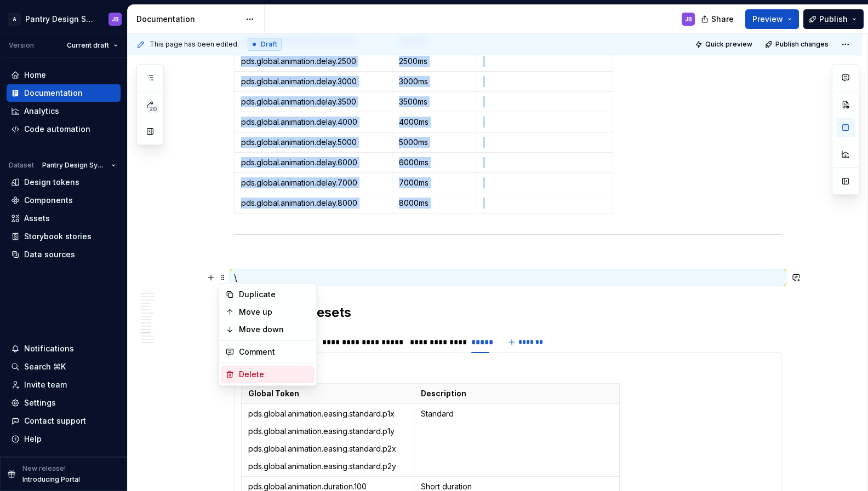
click at [255, 374] on div "Delete" at bounding box center [274, 374] width 71 height 11
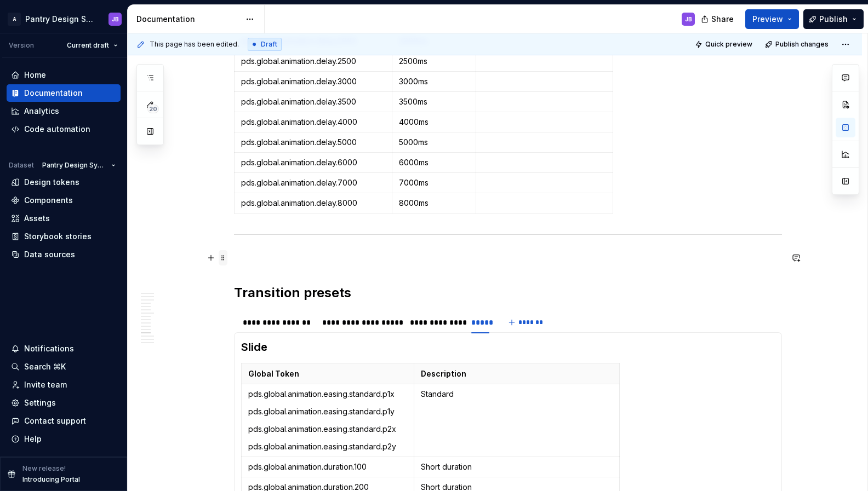
click at [222, 258] on span at bounding box center [223, 257] width 9 height 15
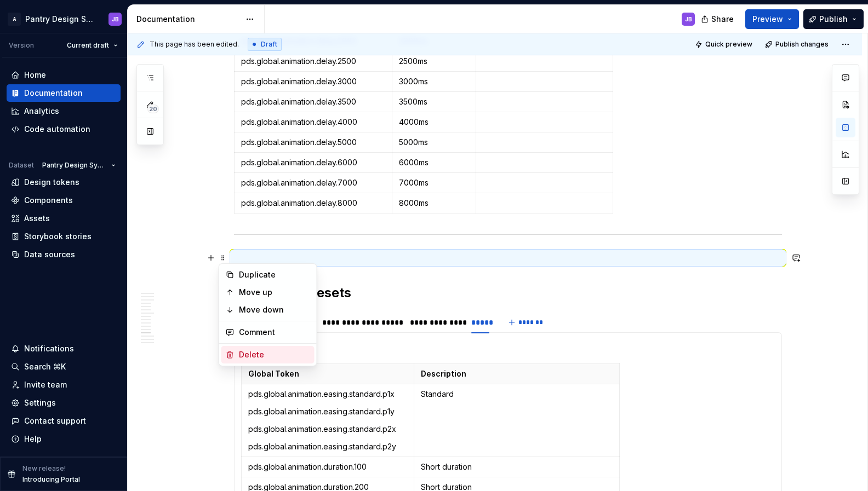
click at [250, 350] on div "Delete" at bounding box center [274, 355] width 71 height 11
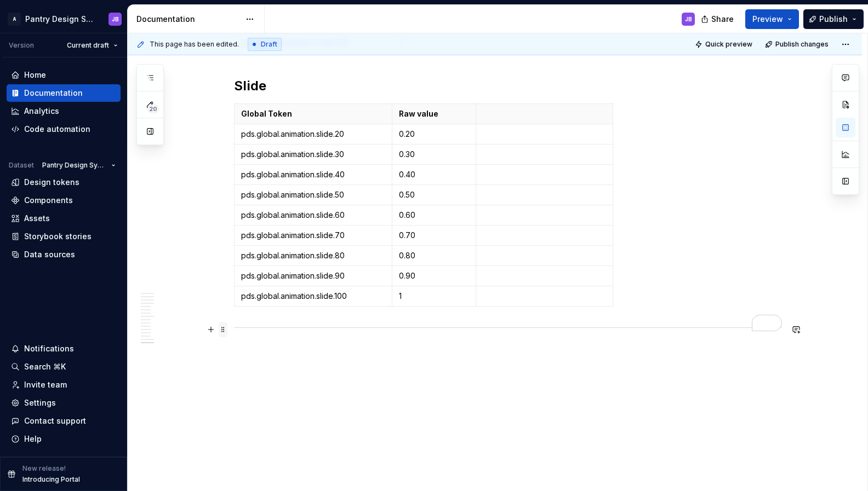
click at [225, 330] on span at bounding box center [223, 329] width 9 height 15
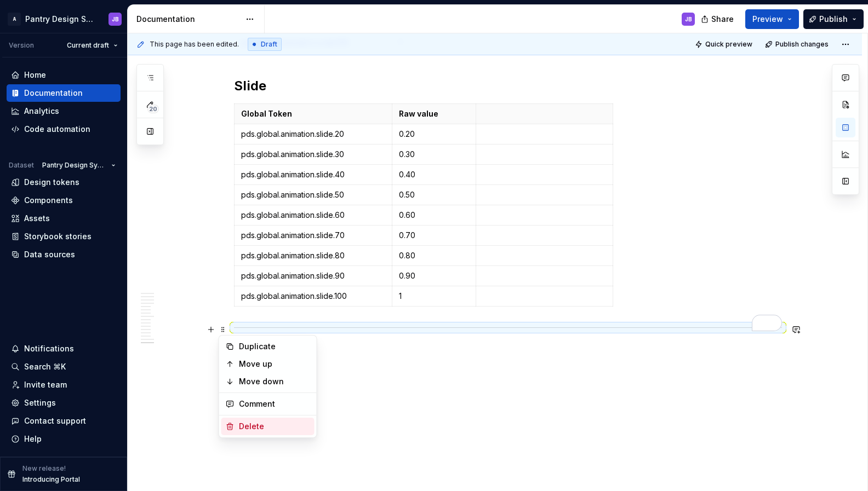
click at [258, 424] on div "Delete" at bounding box center [274, 426] width 71 height 11
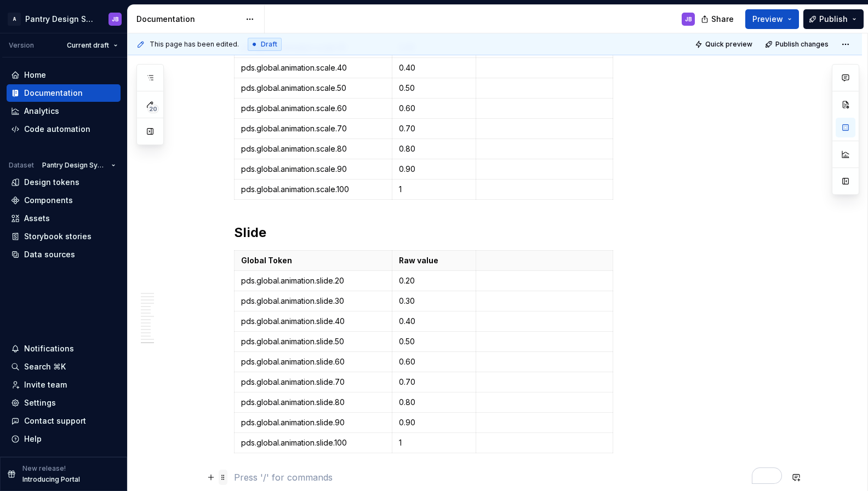
click at [220, 478] on span at bounding box center [223, 477] width 9 height 15
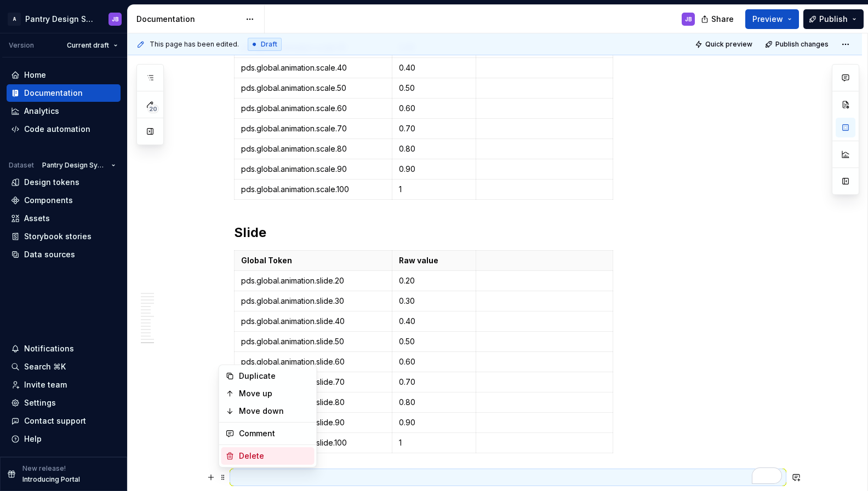
click at [242, 455] on div "Delete" at bounding box center [274, 456] width 71 height 11
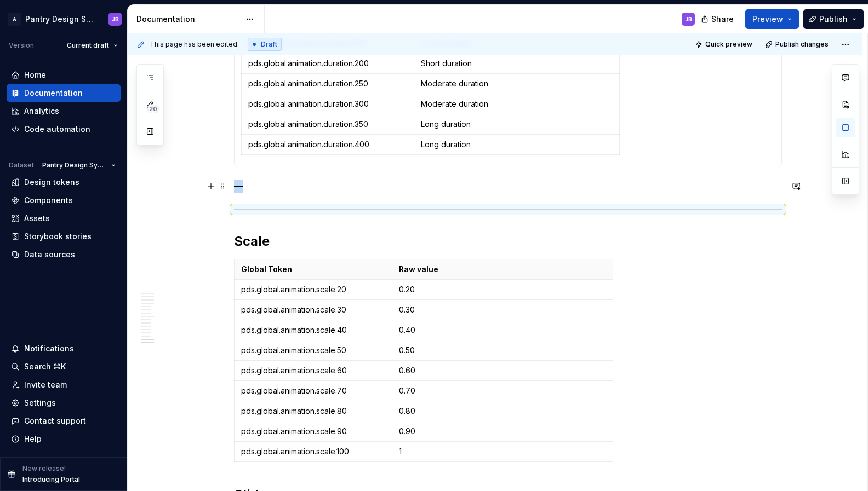
click at [247, 182] on p "—" at bounding box center [508, 186] width 548 height 13
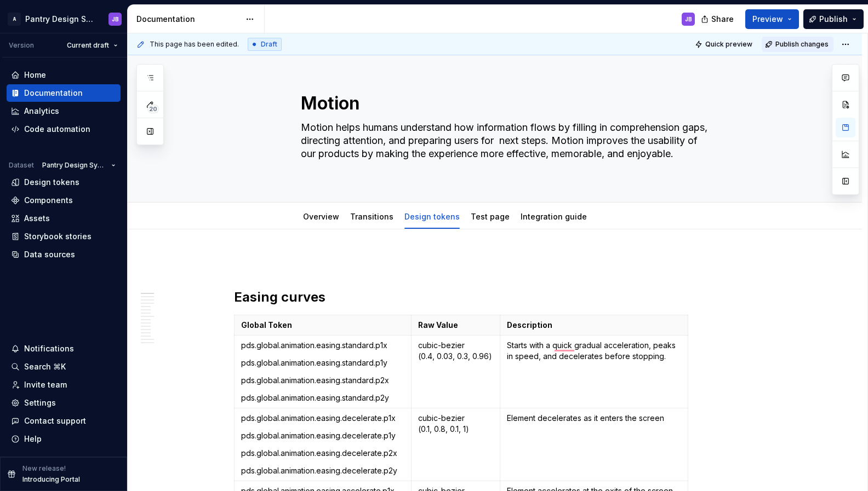
click at [794, 44] on span "Publish changes" at bounding box center [801, 44] width 53 height 9
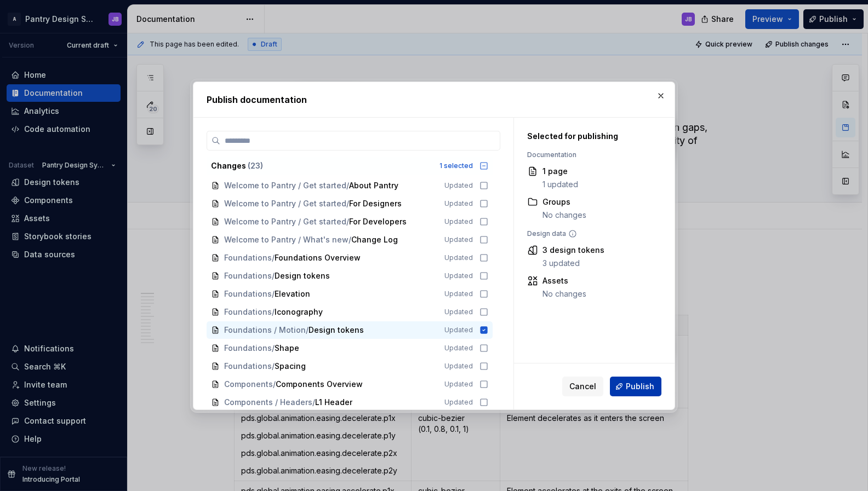
click at [640, 389] on span "Publish" at bounding box center [640, 386] width 28 height 11
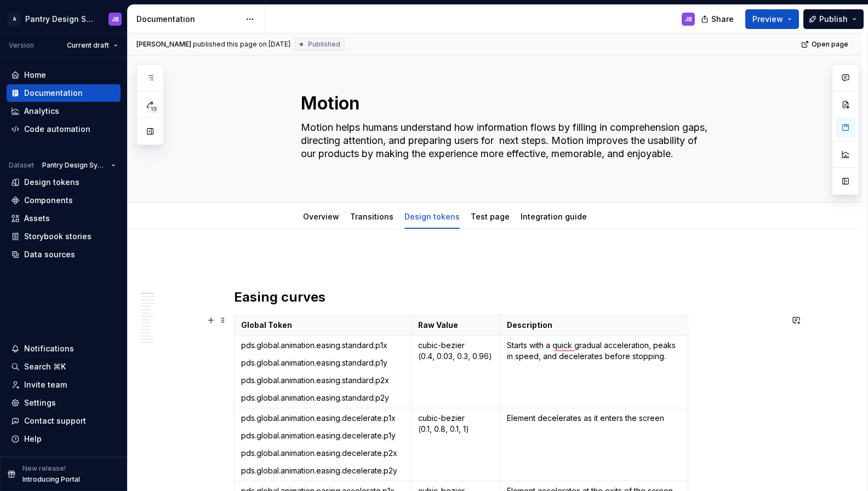
type textarea "*"
